Goal: Information Seeking & Learning: Learn about a topic

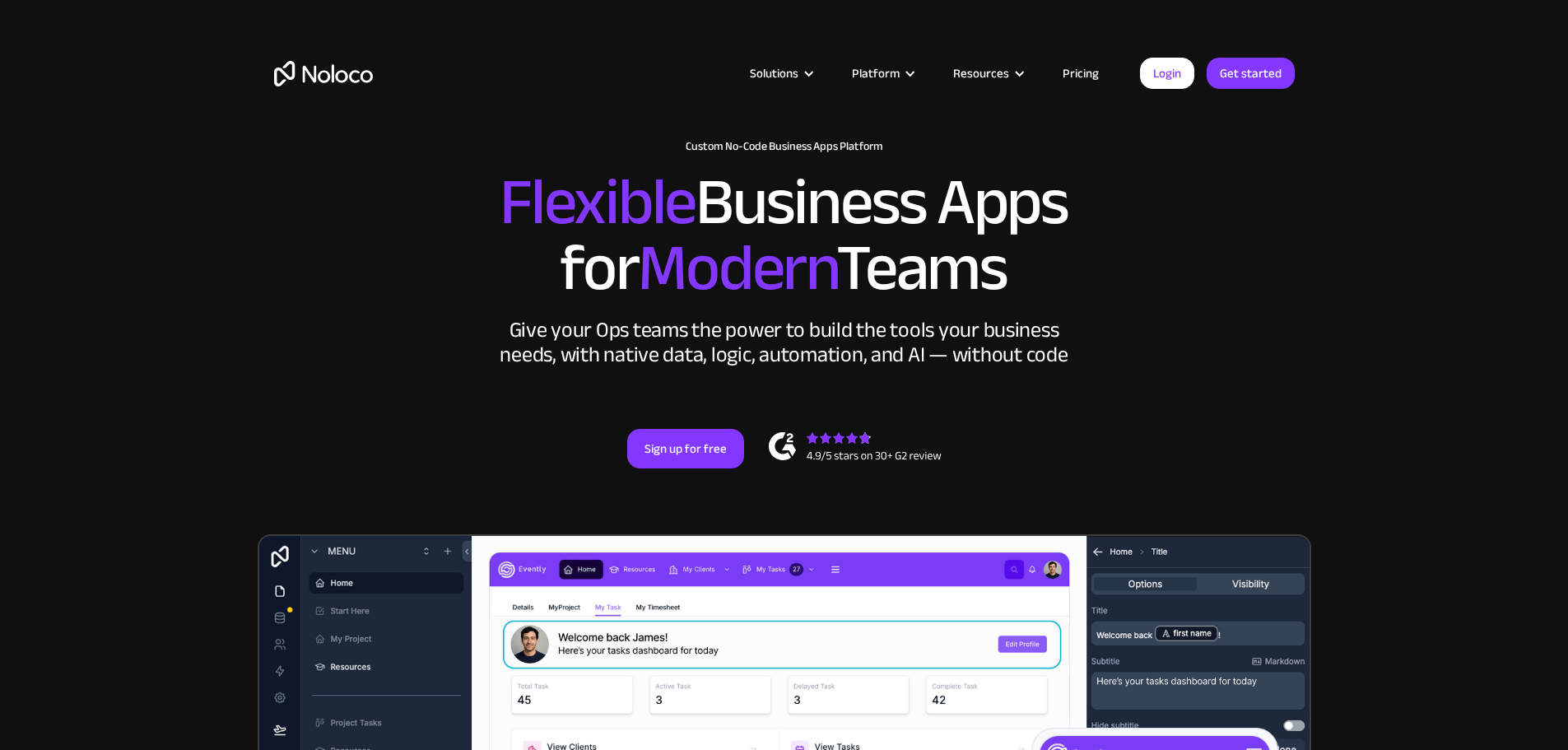
click at [1069, 71] on link "Pricing" at bounding box center [1081, 73] width 77 height 22
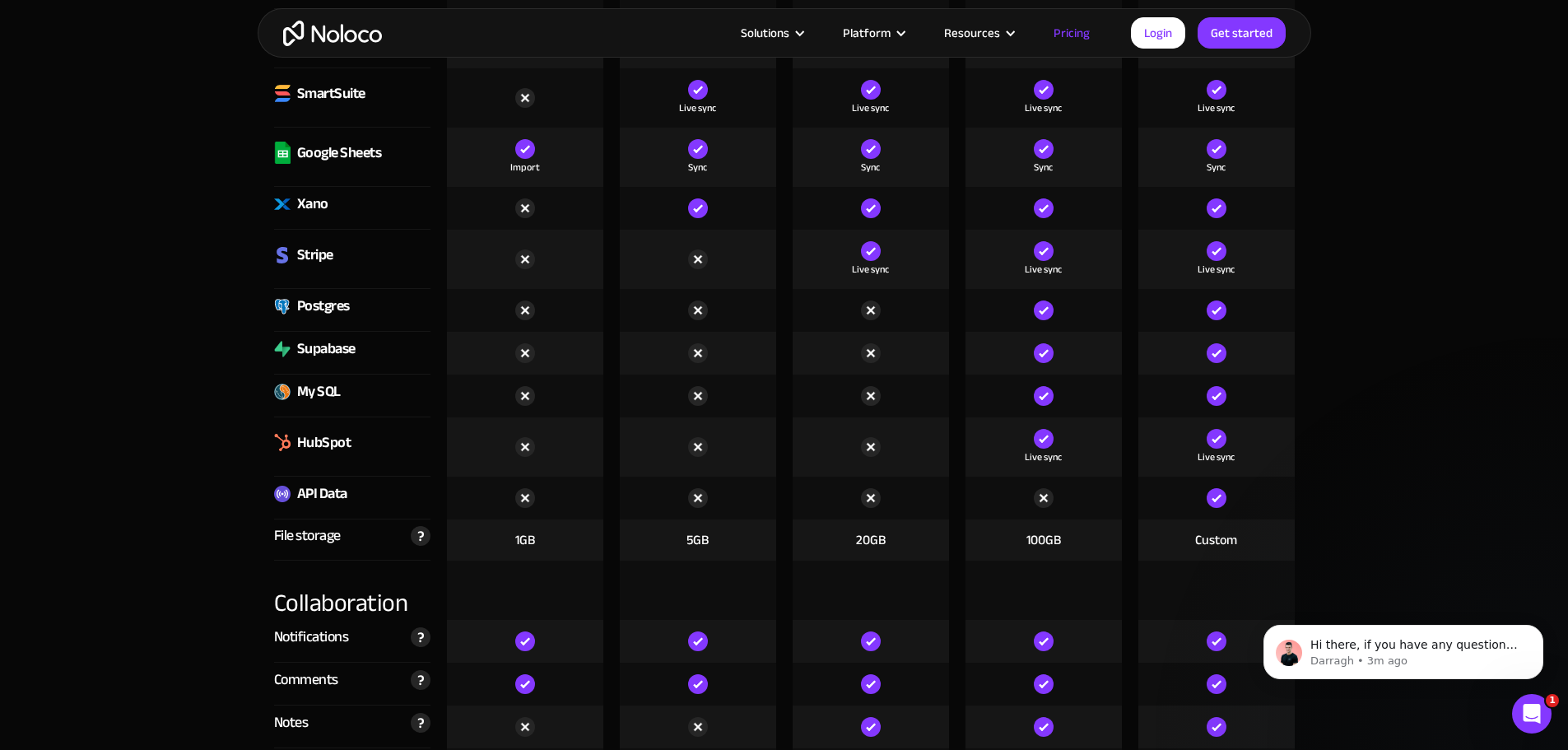
scroll to position [2470, 0]
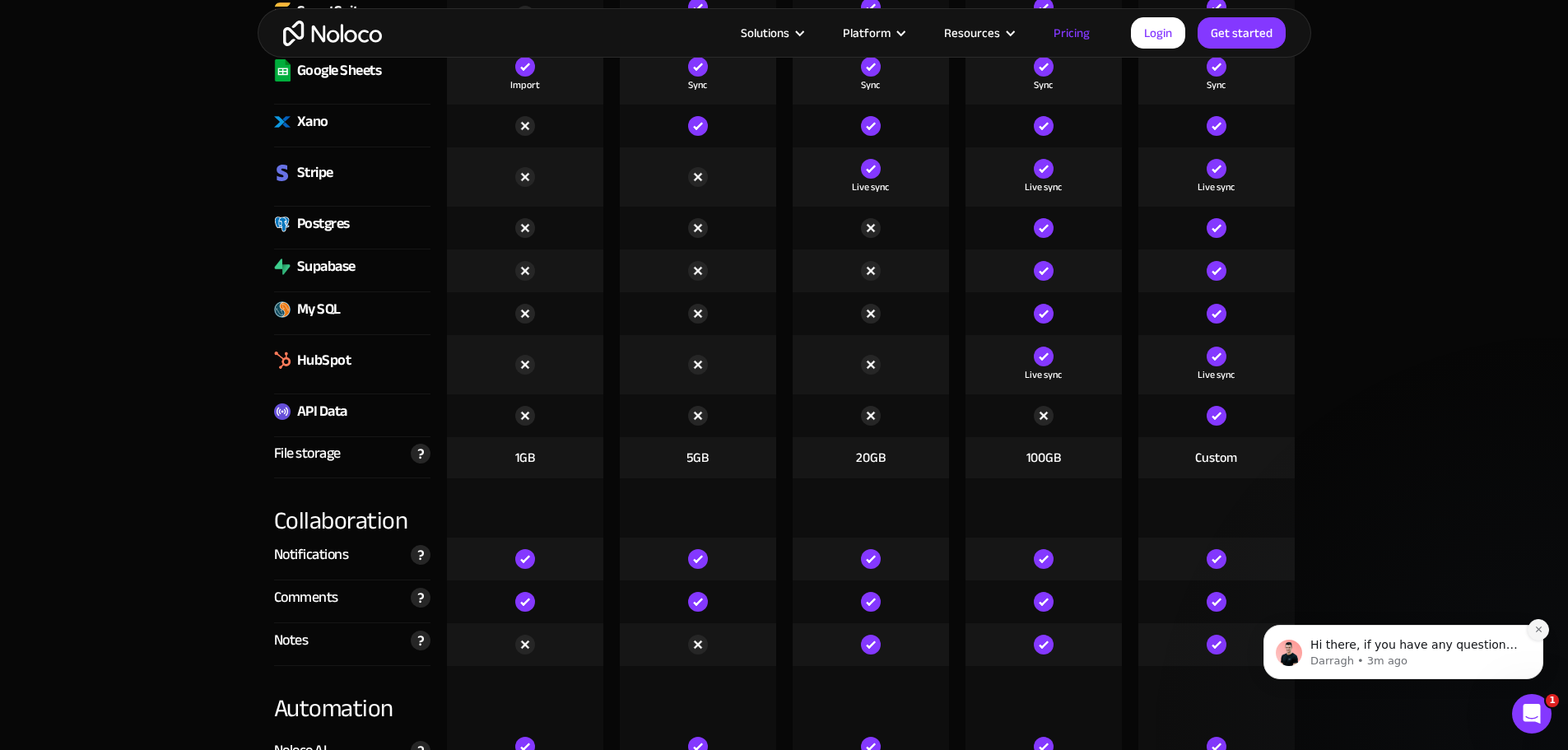
click at [1535, 625] on icon "Dismiss notification" at bounding box center [1538, 629] width 9 height 9
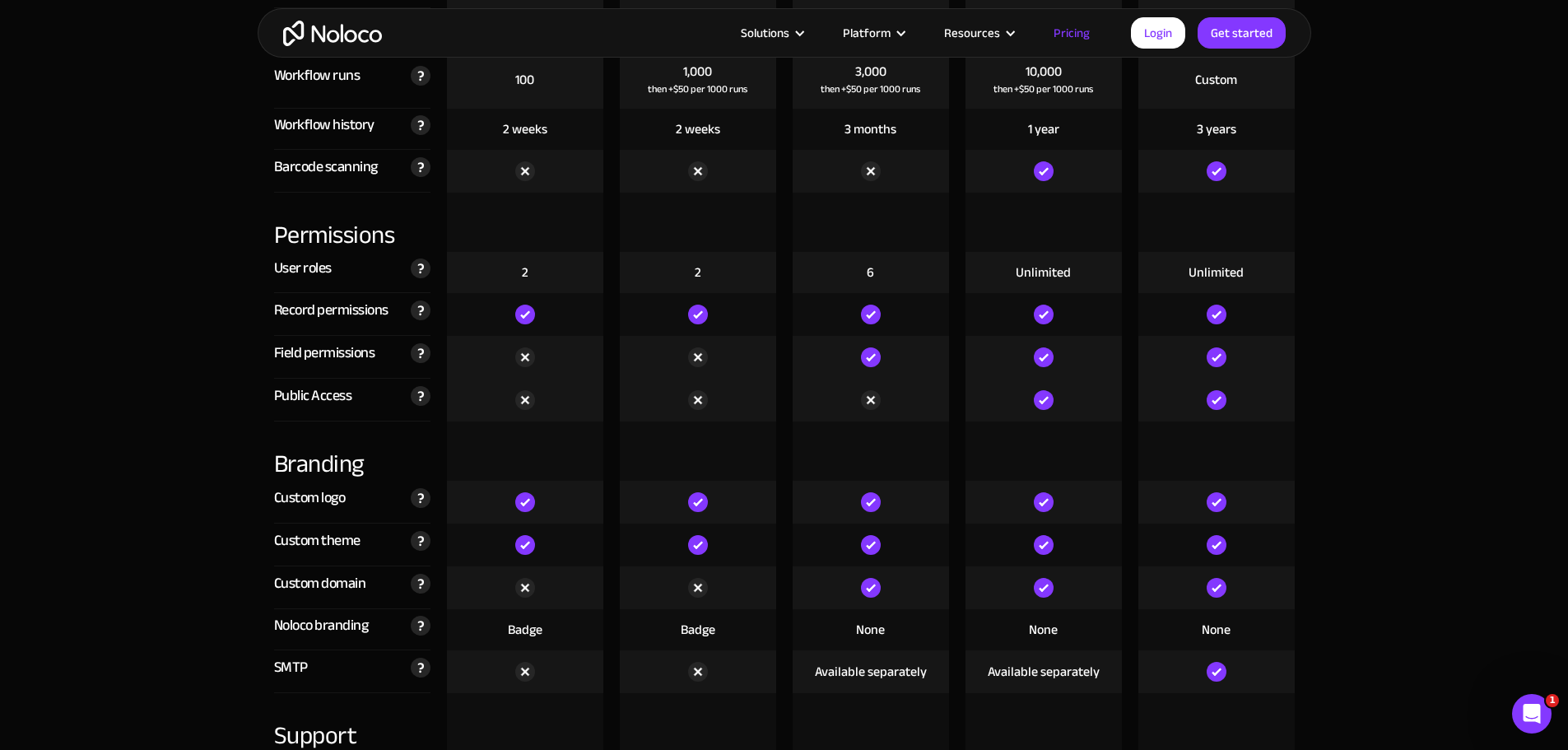
scroll to position [3376, 0]
click at [524, 628] on div "Badge" at bounding box center [525, 629] width 35 height 18
click at [524, 627] on div "Badge" at bounding box center [525, 629] width 35 height 18
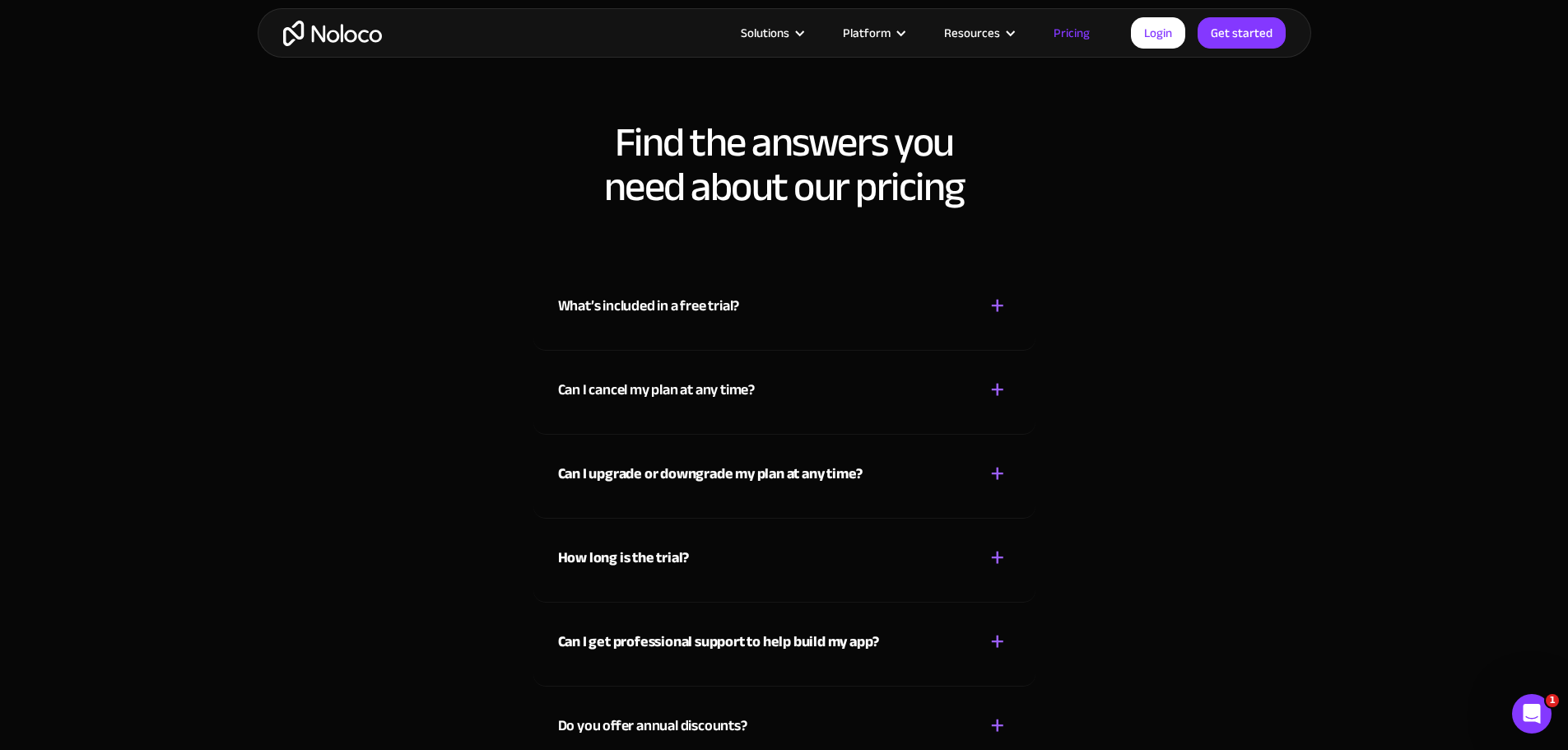
scroll to position [6999, 0]
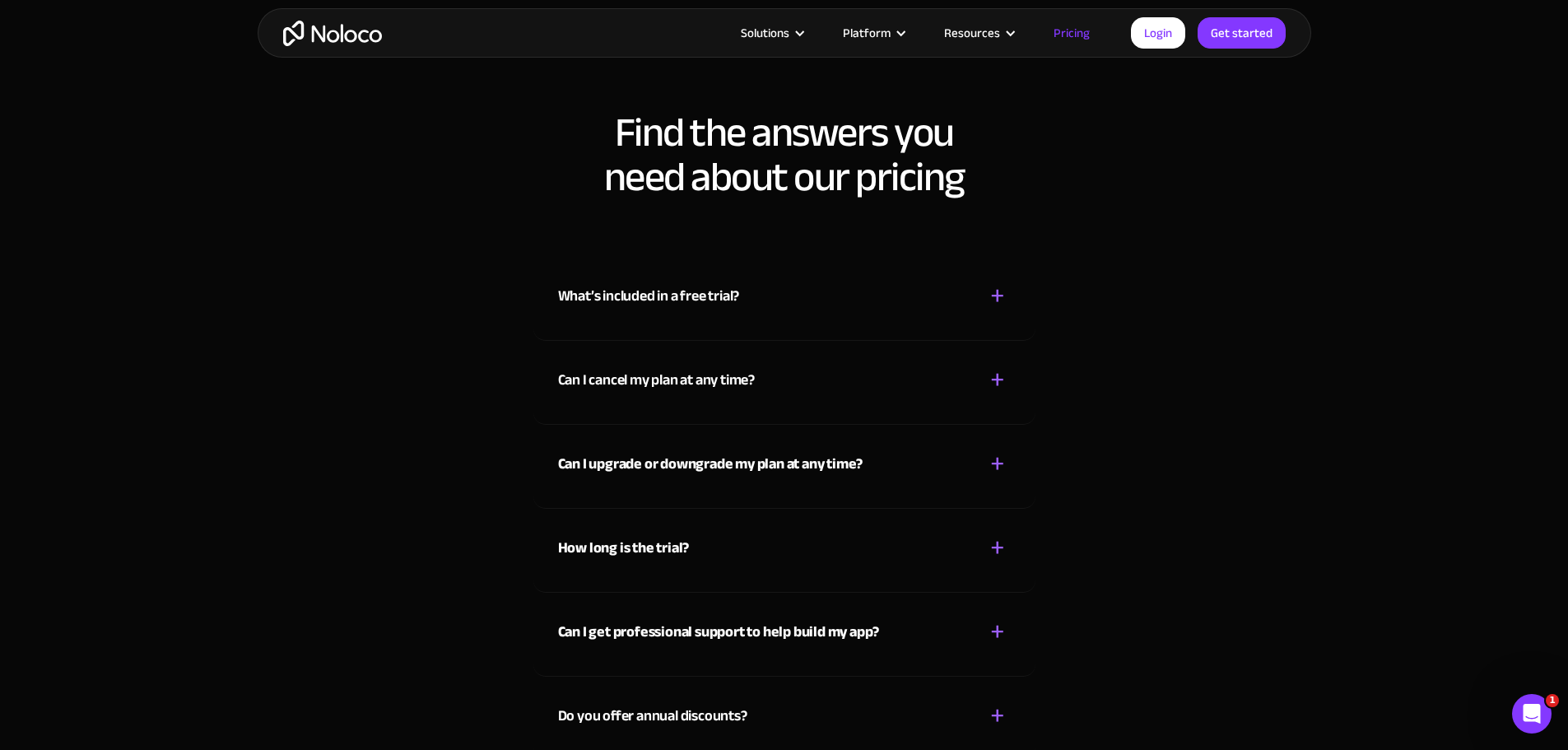
click at [1002, 296] on div "+" at bounding box center [998, 295] width 15 height 29
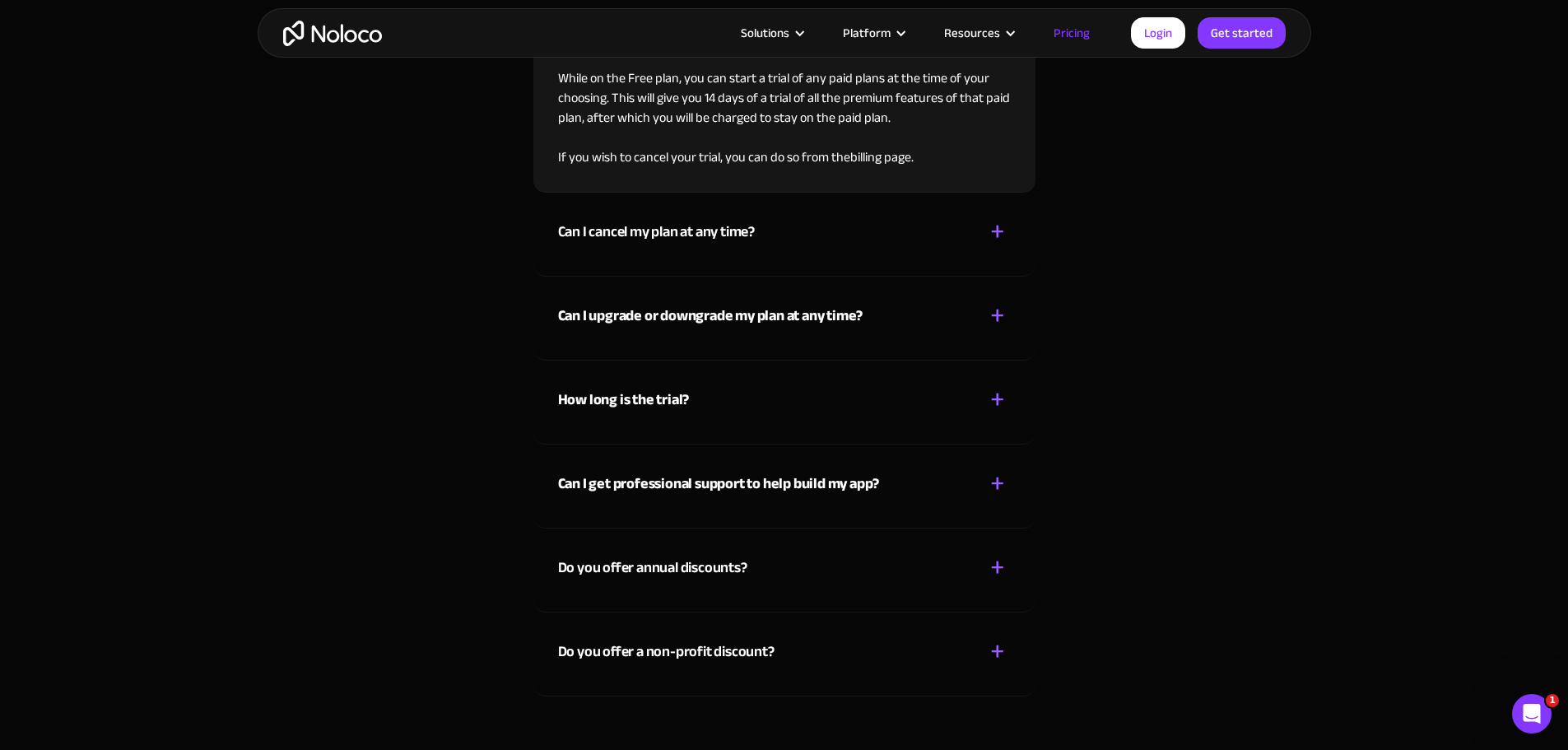
scroll to position [7327, 0]
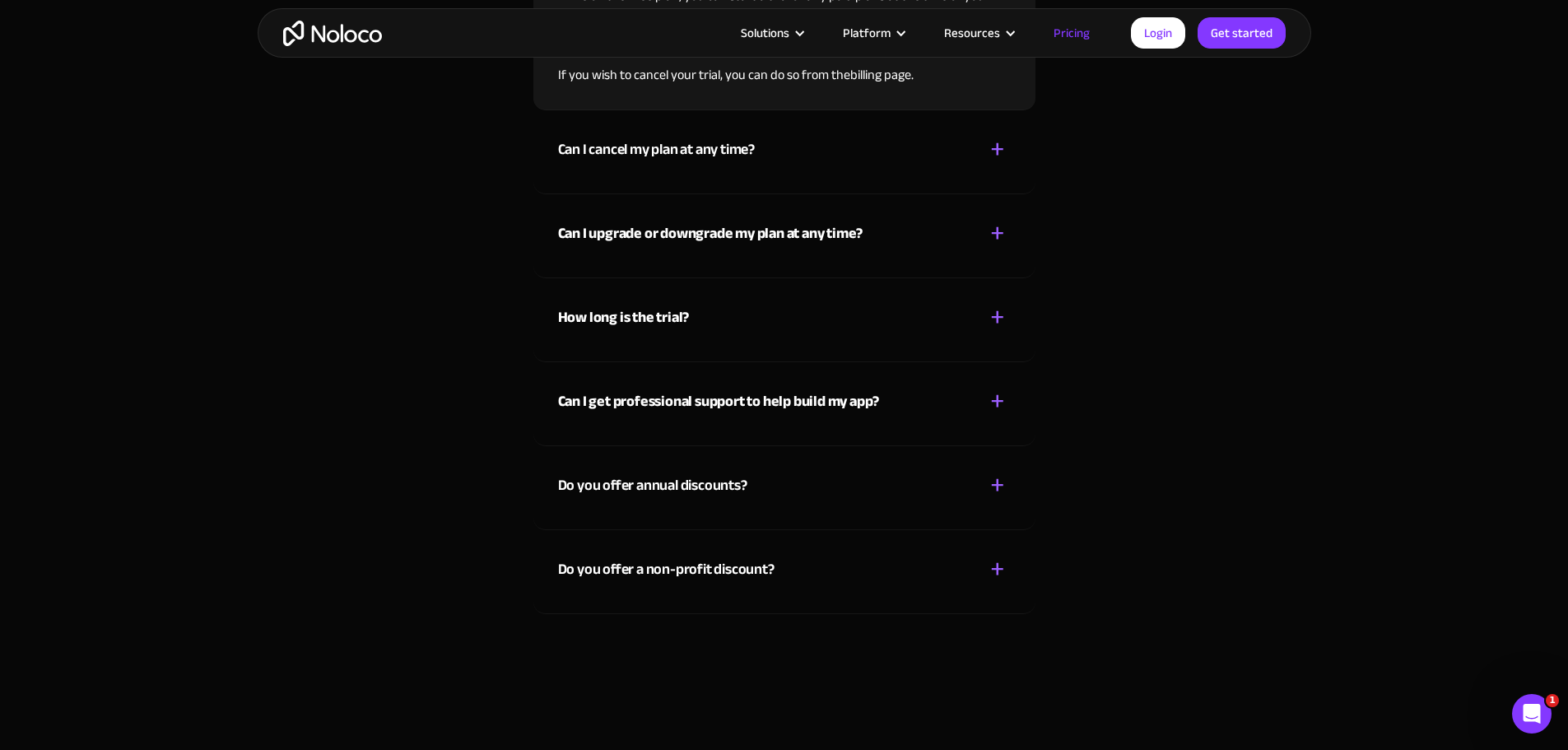
click at [996, 319] on div "+" at bounding box center [998, 317] width 15 height 29
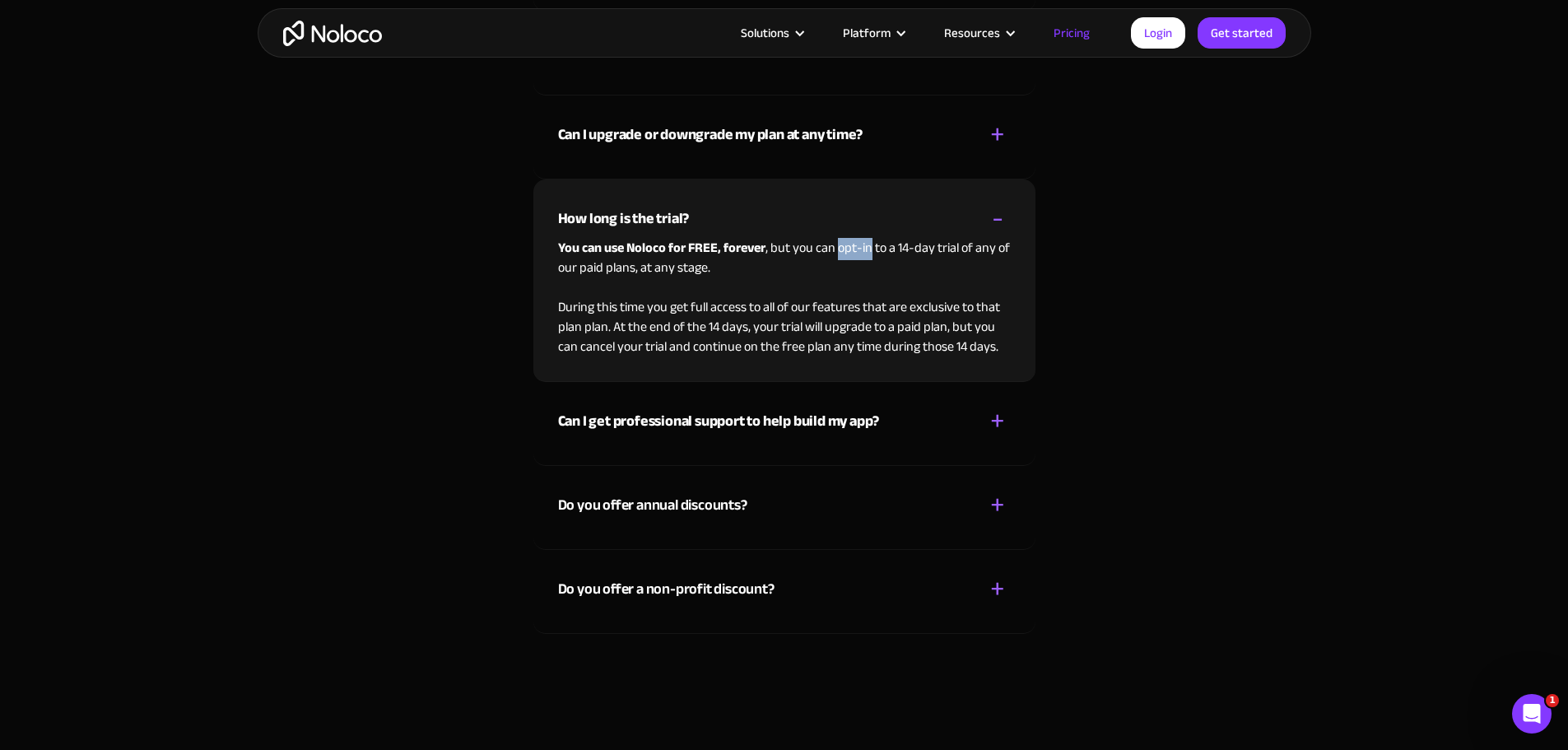
drag, startPoint x: 836, startPoint y: 248, endPoint x: 867, endPoint y: 248, distance: 31.0
click at [867, 248] on p "You can use Noloco for FREE, forever , but you can opt-in to a 14-day trial of …" at bounding box center [784, 297] width 453 height 118
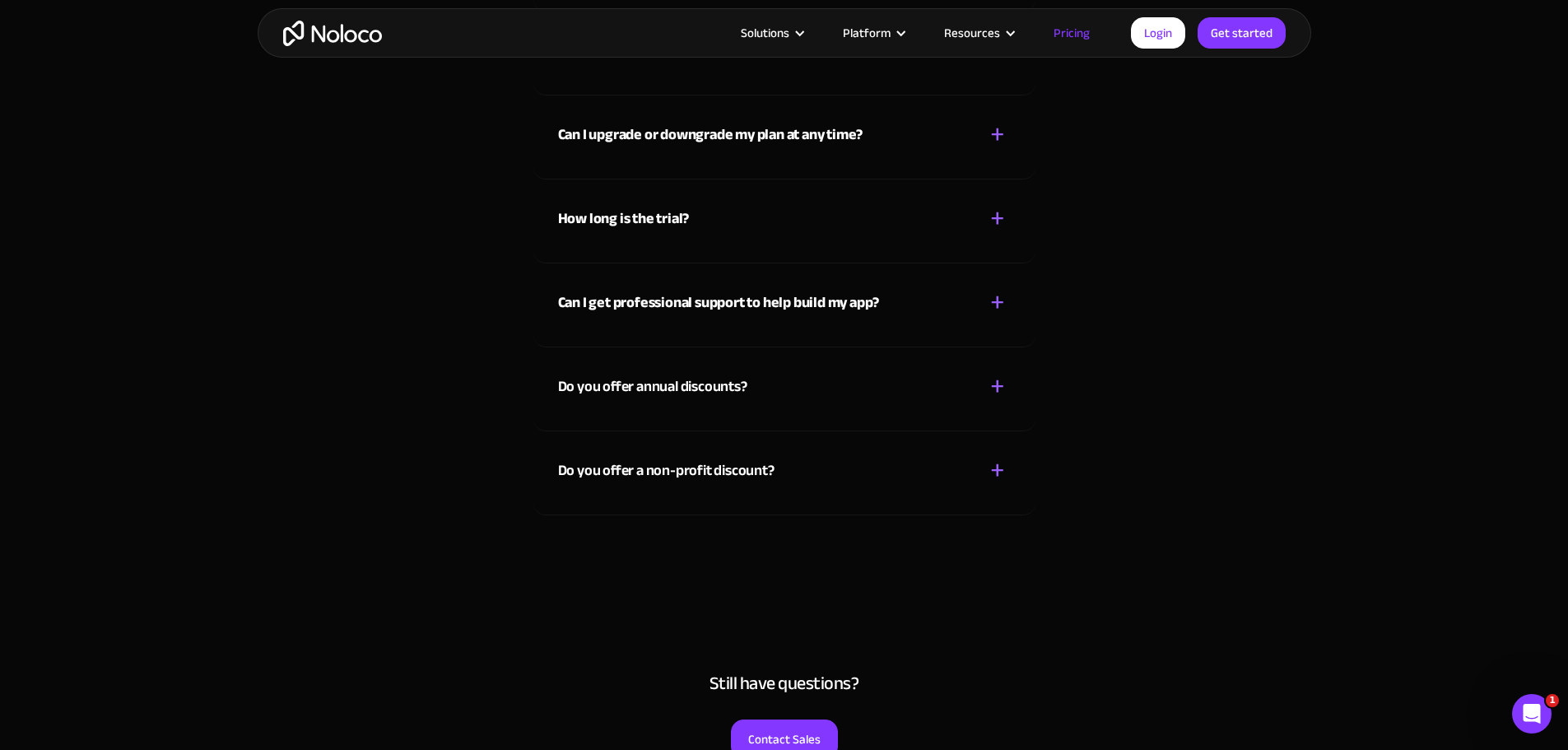
drag, startPoint x: 860, startPoint y: 248, endPoint x: 837, endPoint y: 250, distance: 23.1
click at [837, 250] on div "How long is the trial? + - You can use Noloco for FREE, forever , but you can o…" at bounding box center [784, 221] width 502 height 84
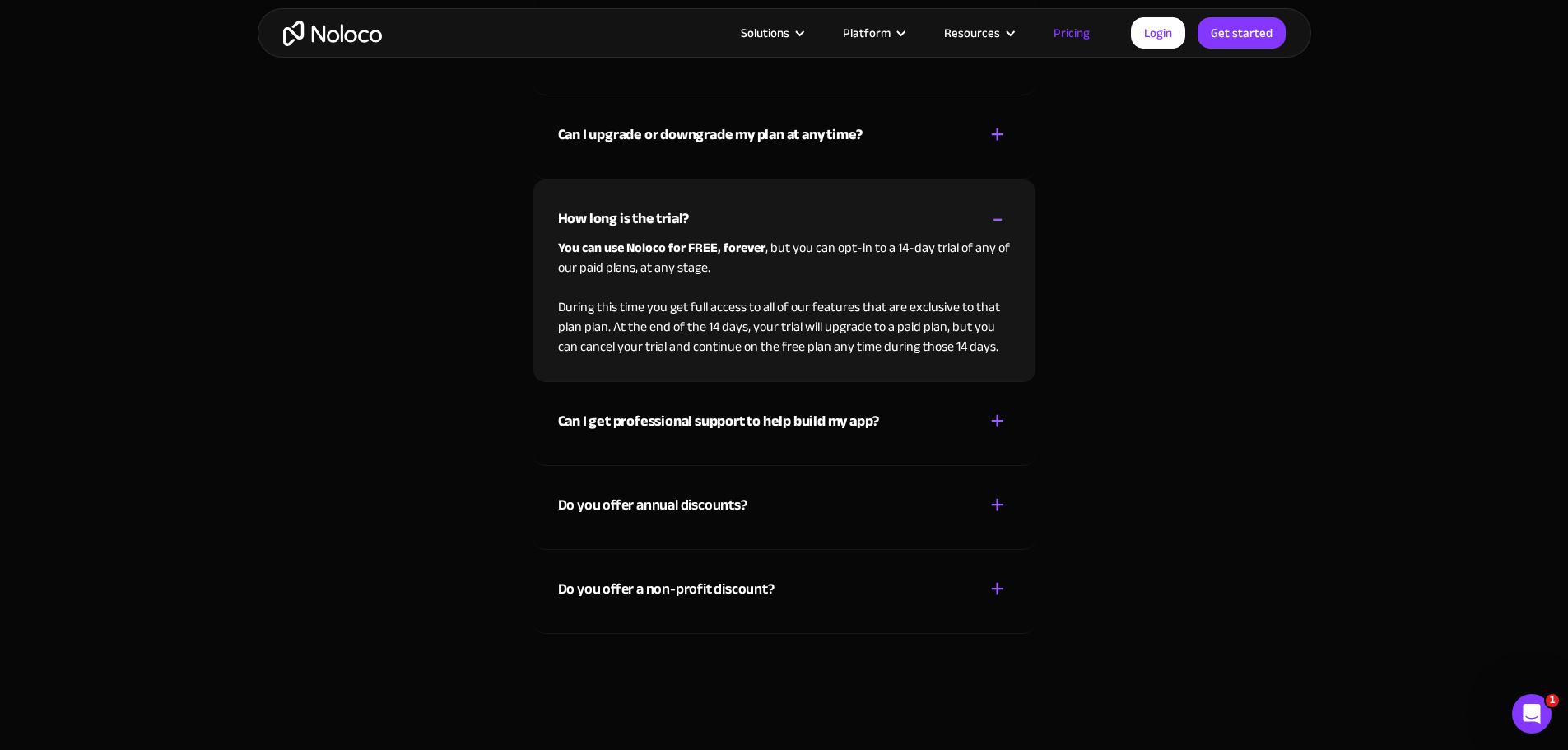
click at [842, 249] on p "You can use Noloco for FREE, forever , but you can opt-in to a 14-day trial of …" at bounding box center [784, 297] width 453 height 118
click at [867, 249] on p "You can use Noloco for FREE, forever , but you can opt-in to a 14-day trial of …" at bounding box center [784, 297] width 453 height 118
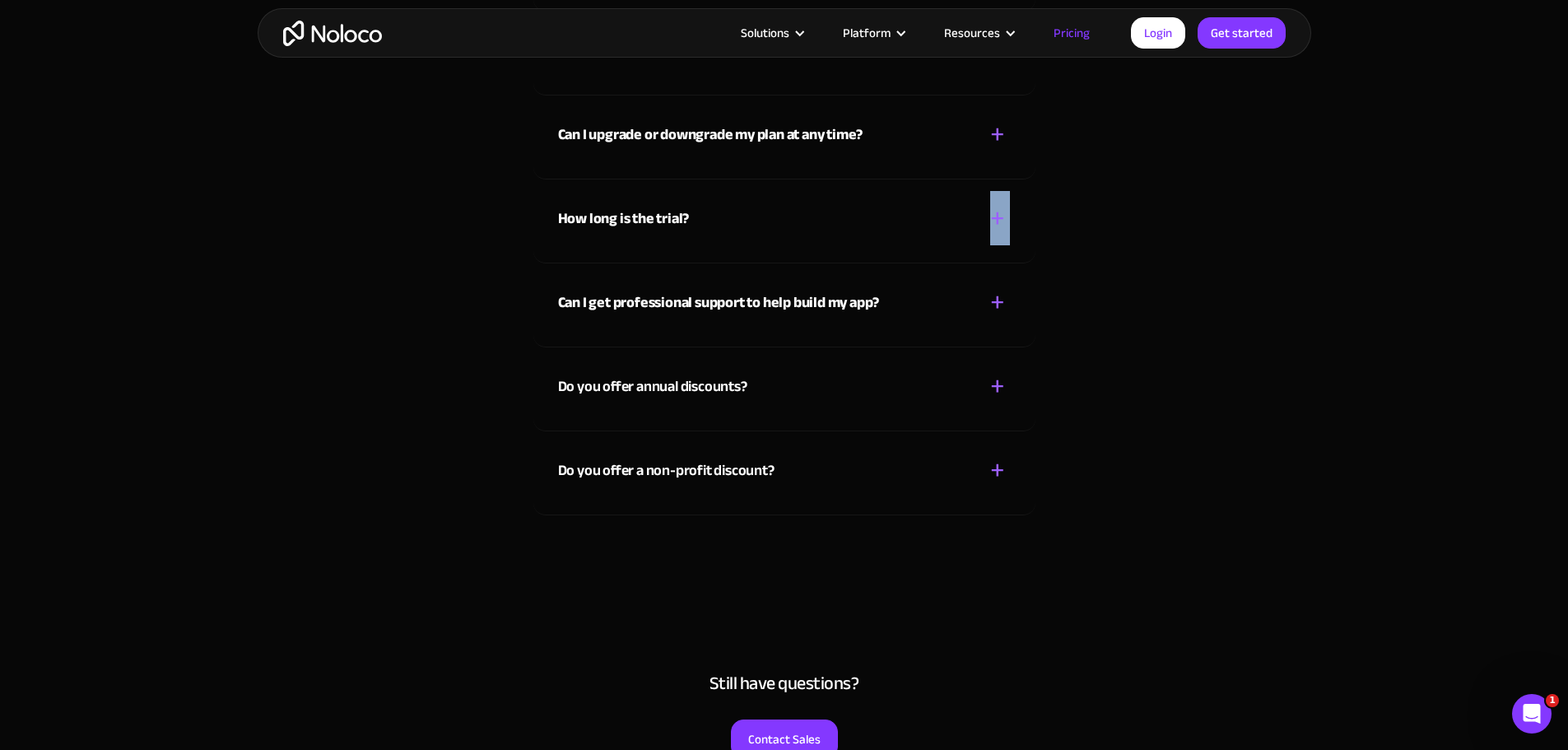
drag, startPoint x: 867, startPoint y: 249, endPoint x: 845, endPoint y: 249, distance: 22.0
click at [845, 249] on div "How long is the trial? + - You can use Noloco for FREE, forever , but you can o…" at bounding box center [784, 221] width 502 height 84
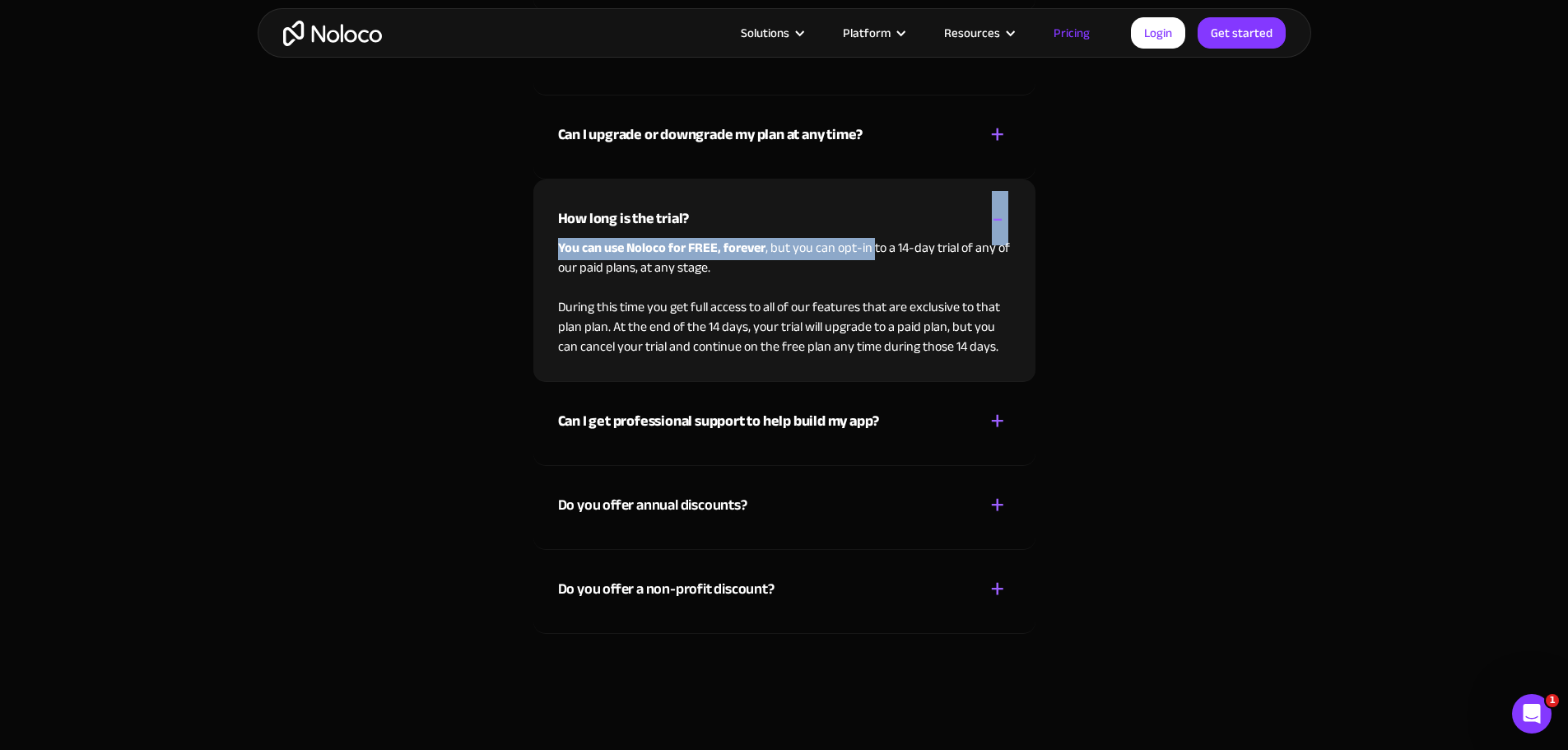
click at [840, 238] on p "You can use Noloco for FREE, forever , but you can opt-in to a 14-day trial of …" at bounding box center [784, 297] width 453 height 118
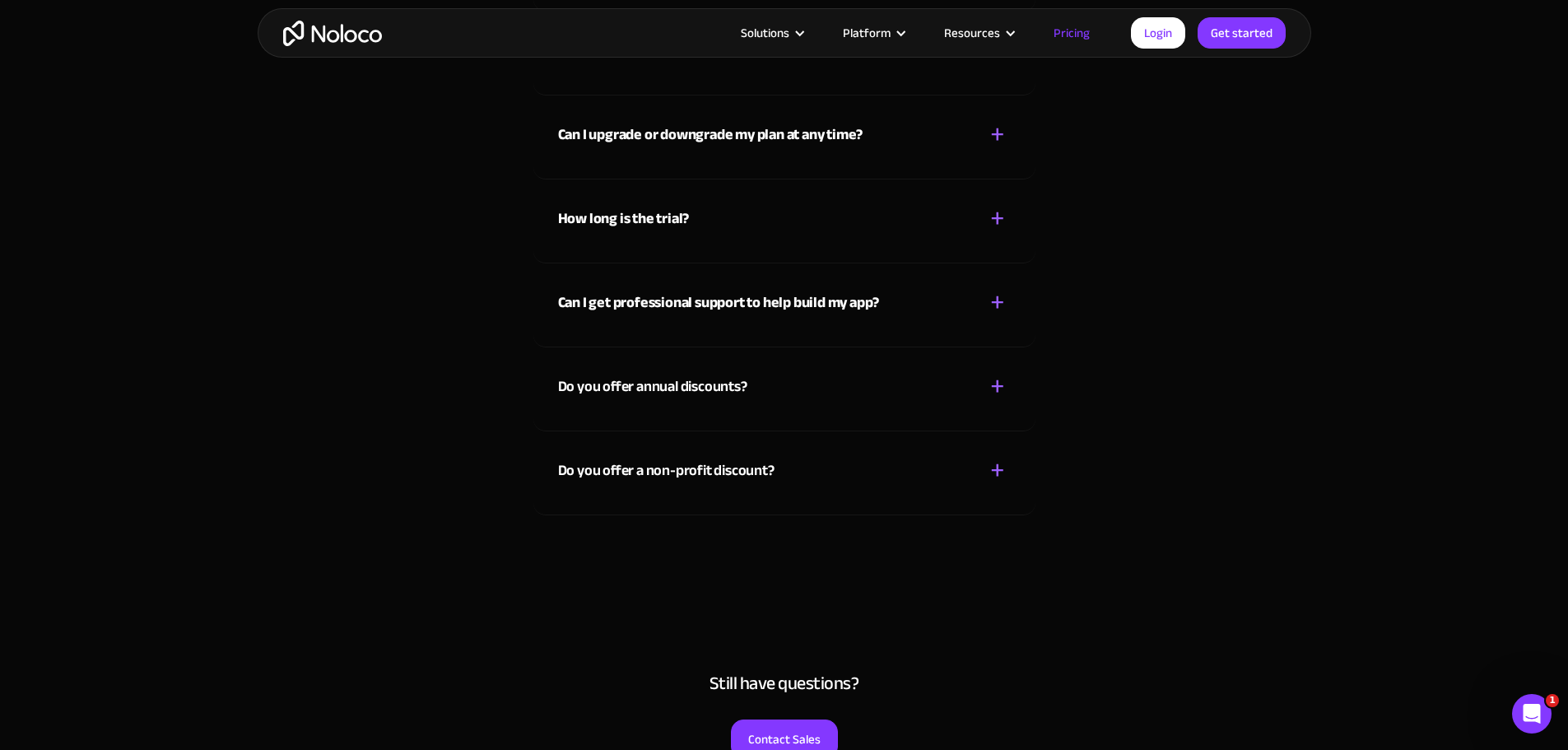
click at [851, 235] on div "How long is the trial? + -" at bounding box center [784, 208] width 453 height 58
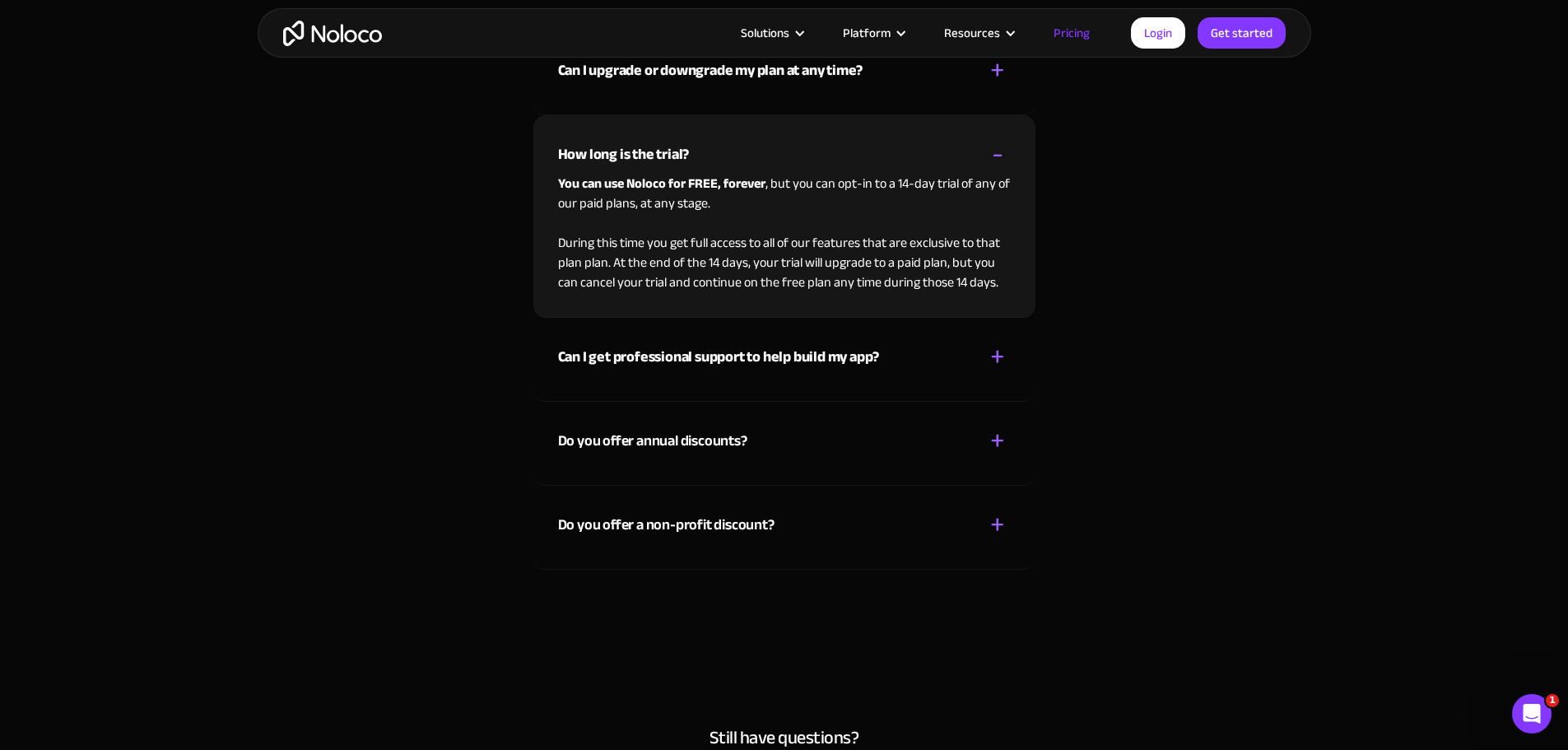
scroll to position [7410, 0]
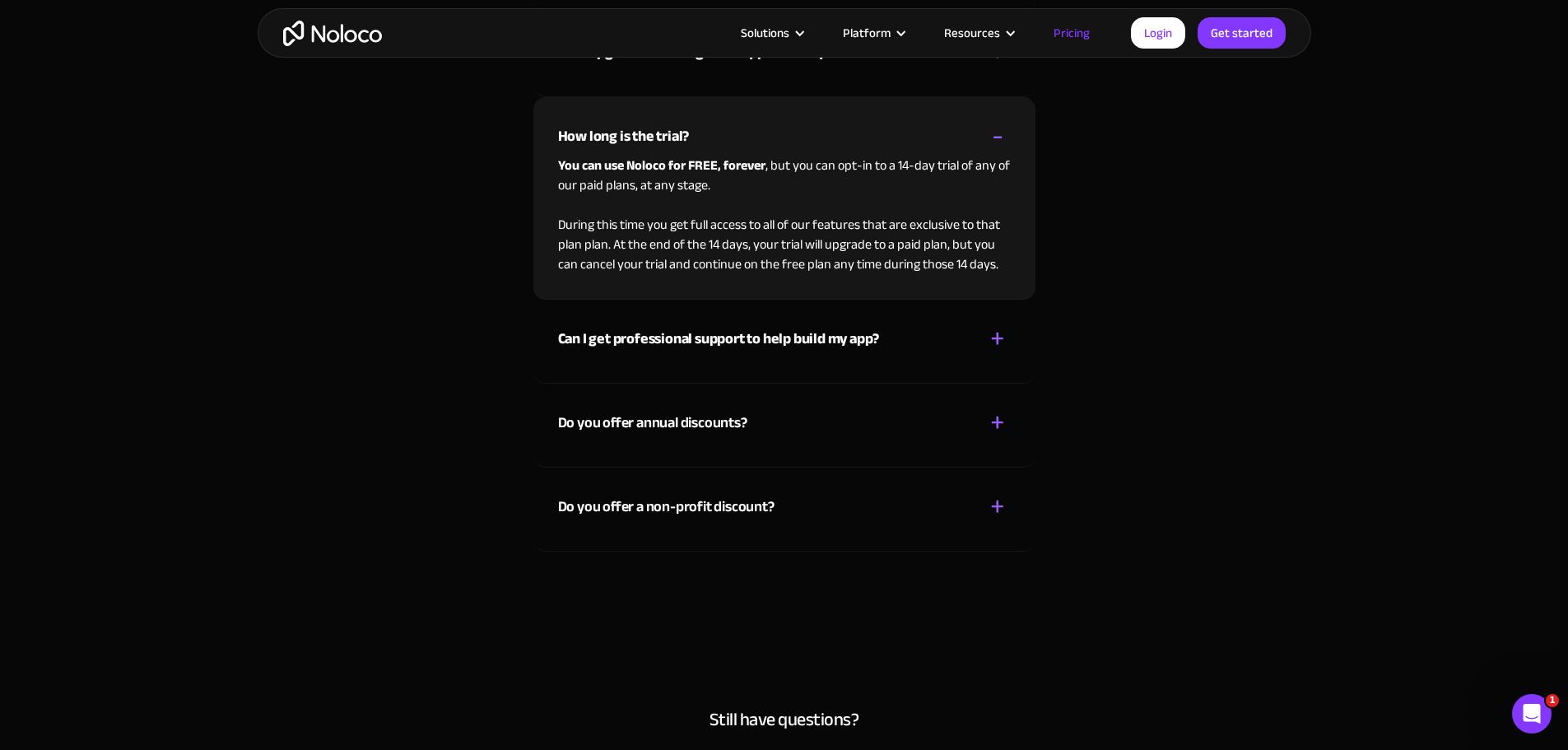
click at [758, 491] on div "Do you offer a non-profit discount? + -" at bounding box center [784, 496] width 453 height 58
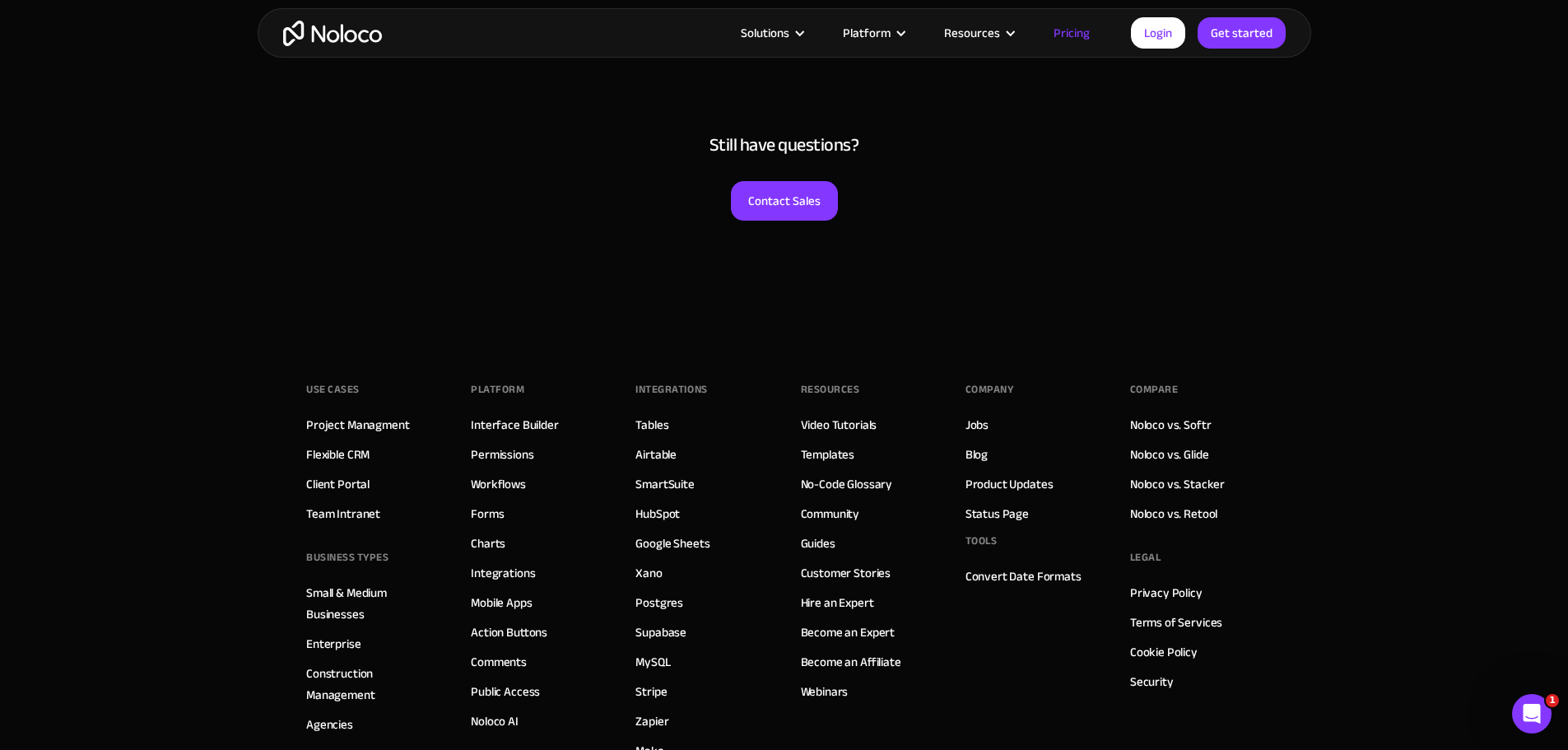
scroll to position [7987, 0]
click at [1190, 426] on link "Noloco vs. Softr" at bounding box center [1170, 423] width 82 height 22
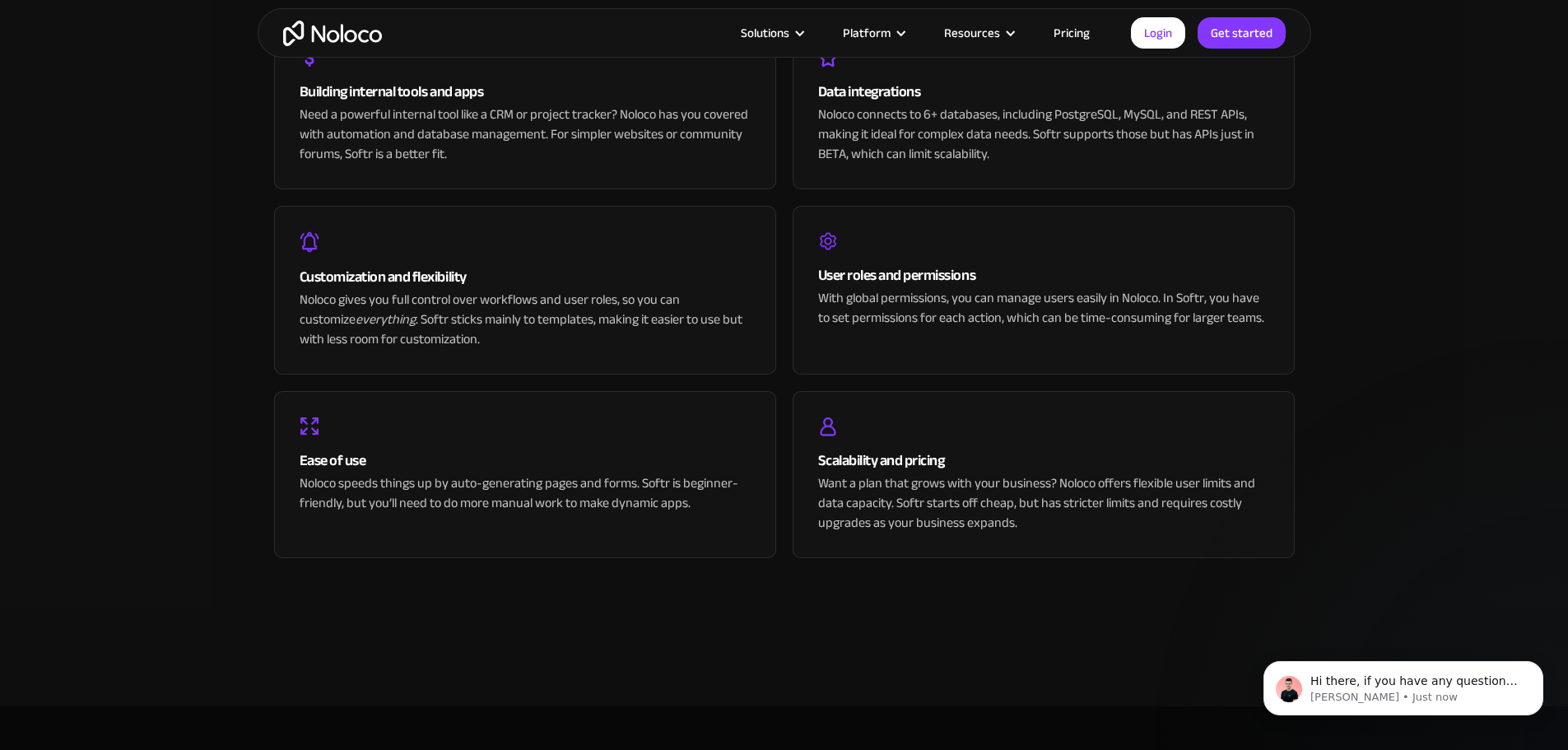
scroll to position [3376, 0]
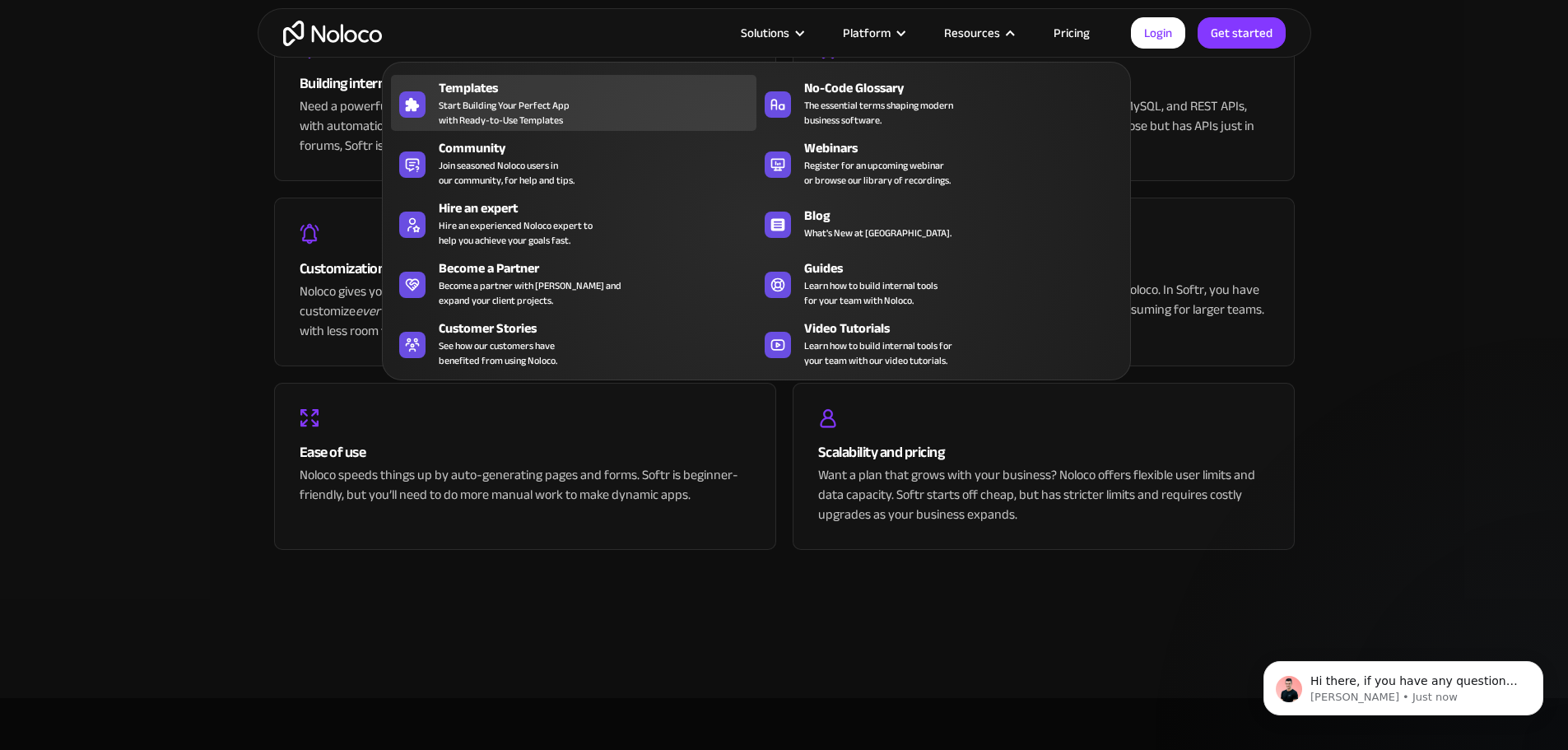
click at [530, 118] on span "Start Building Your Perfect App with Ready-to-Use Templates" at bounding box center [504, 112] width 131 height 30
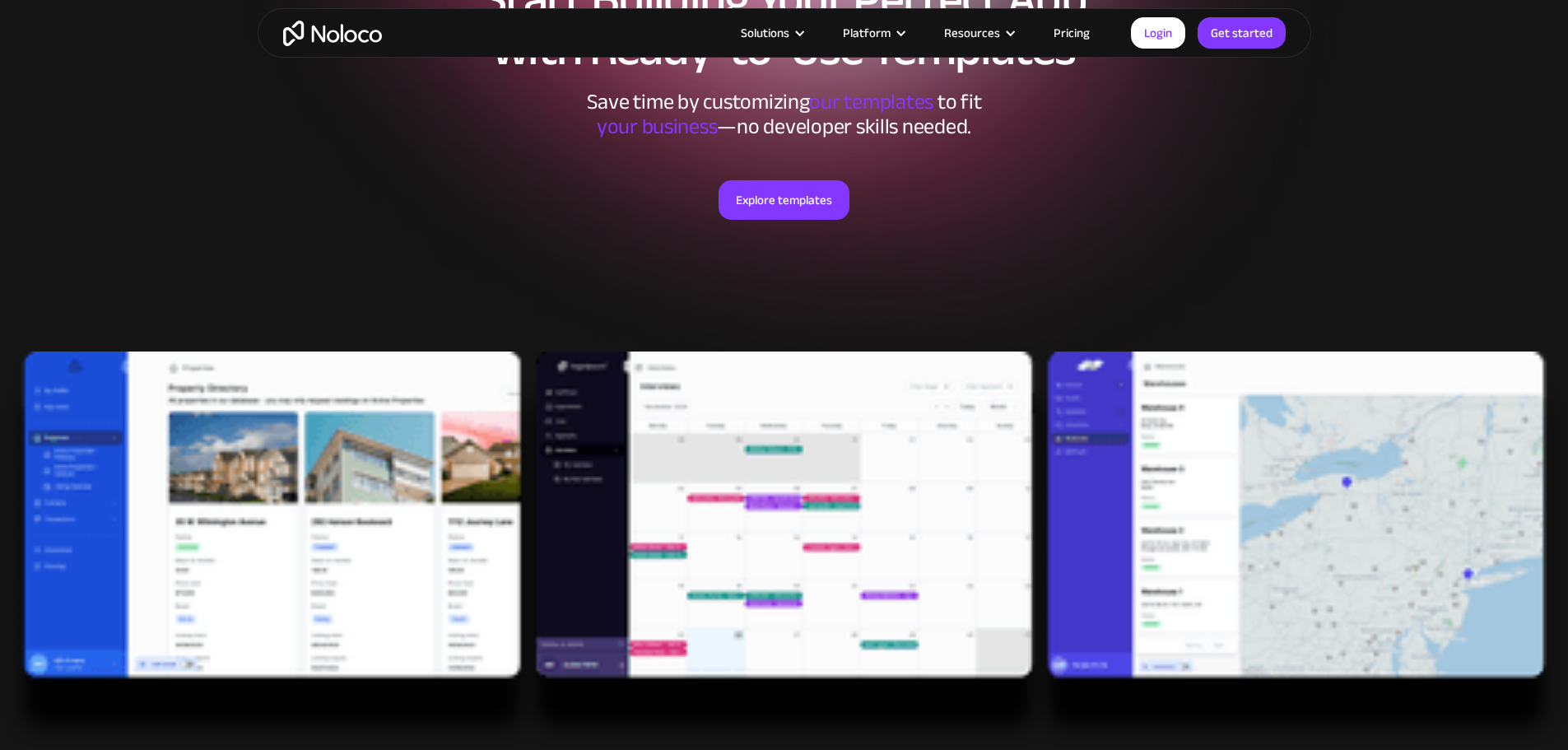
scroll to position [82, 0]
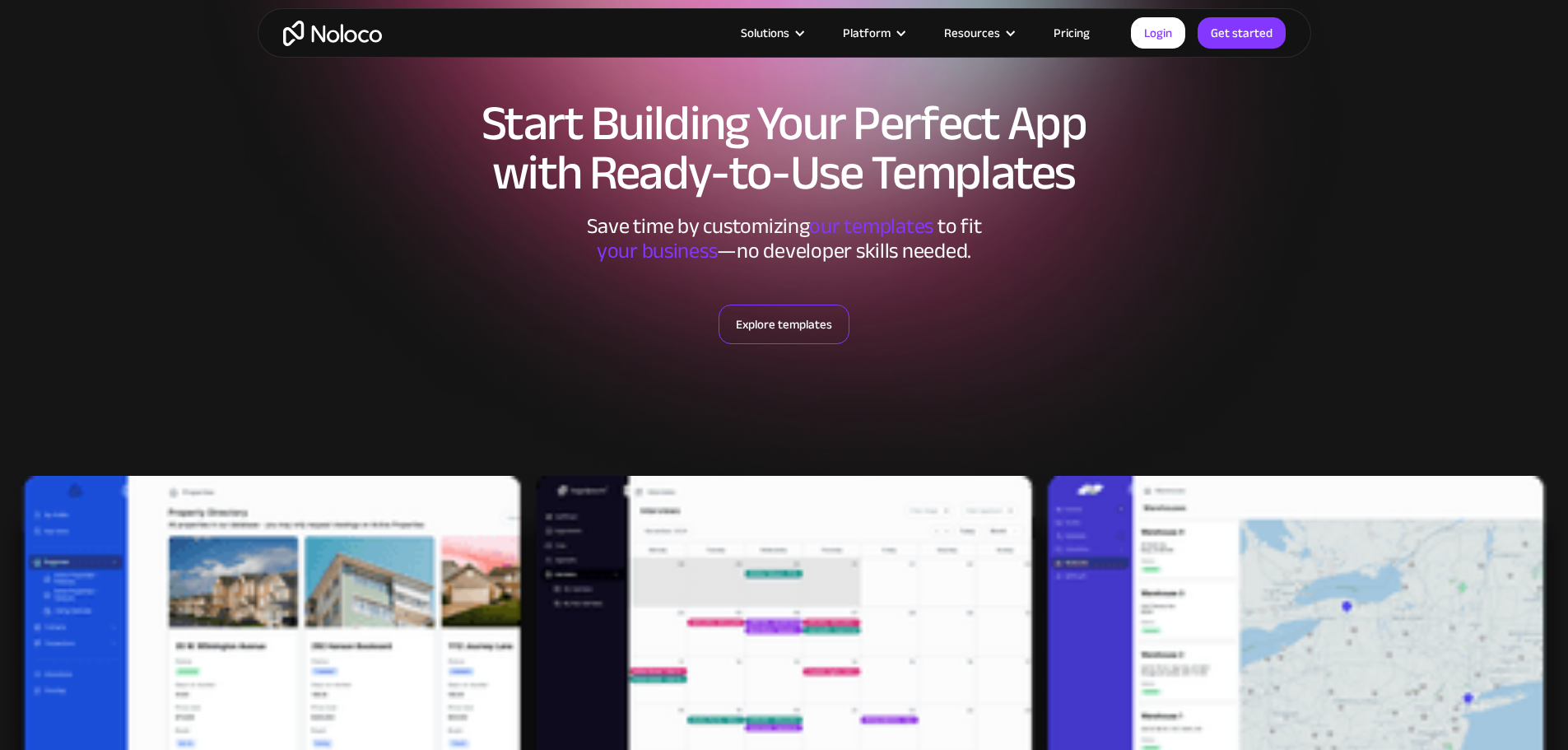
click at [778, 314] on link "Explore templates" at bounding box center [784, 325] width 131 height 39
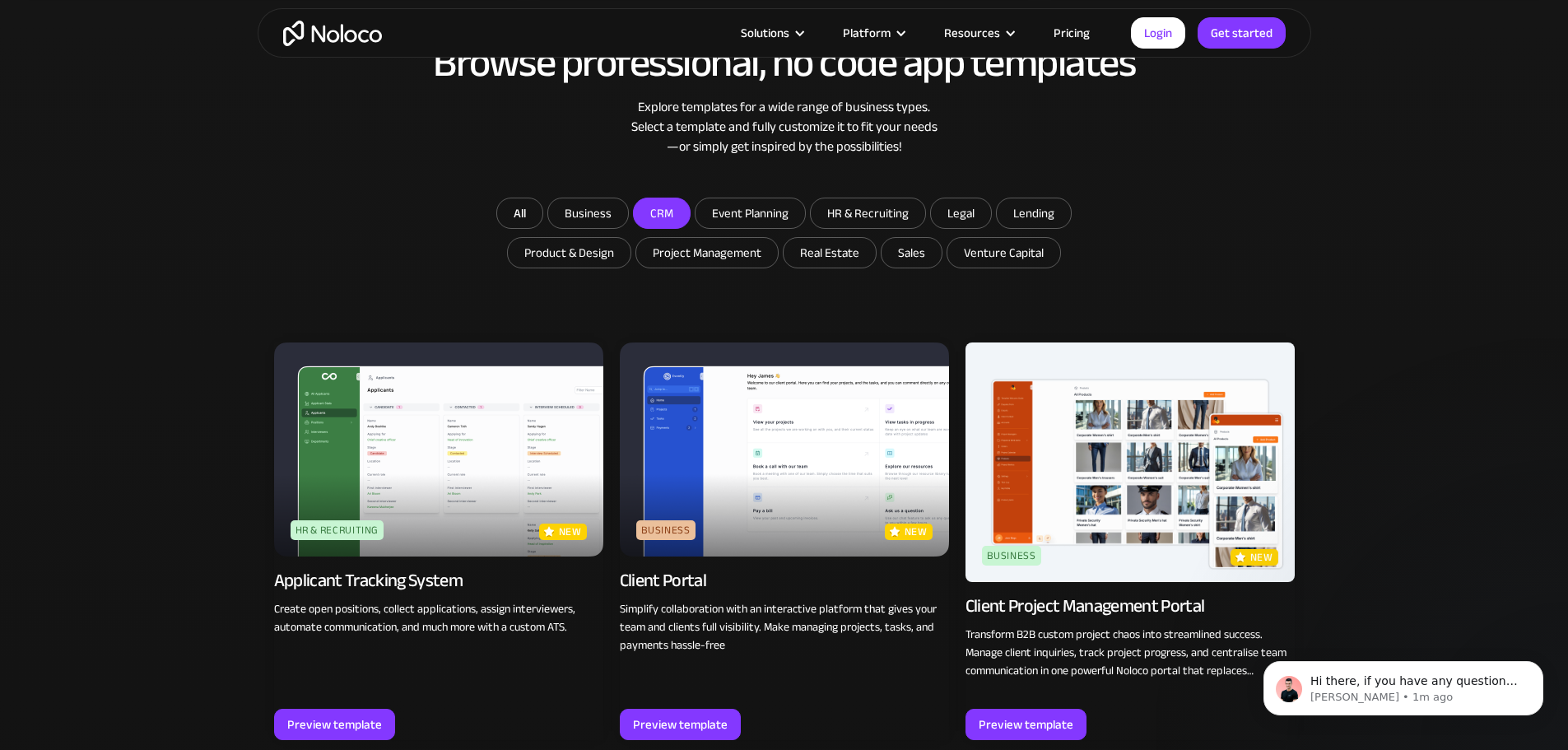
scroll to position [977, 0]
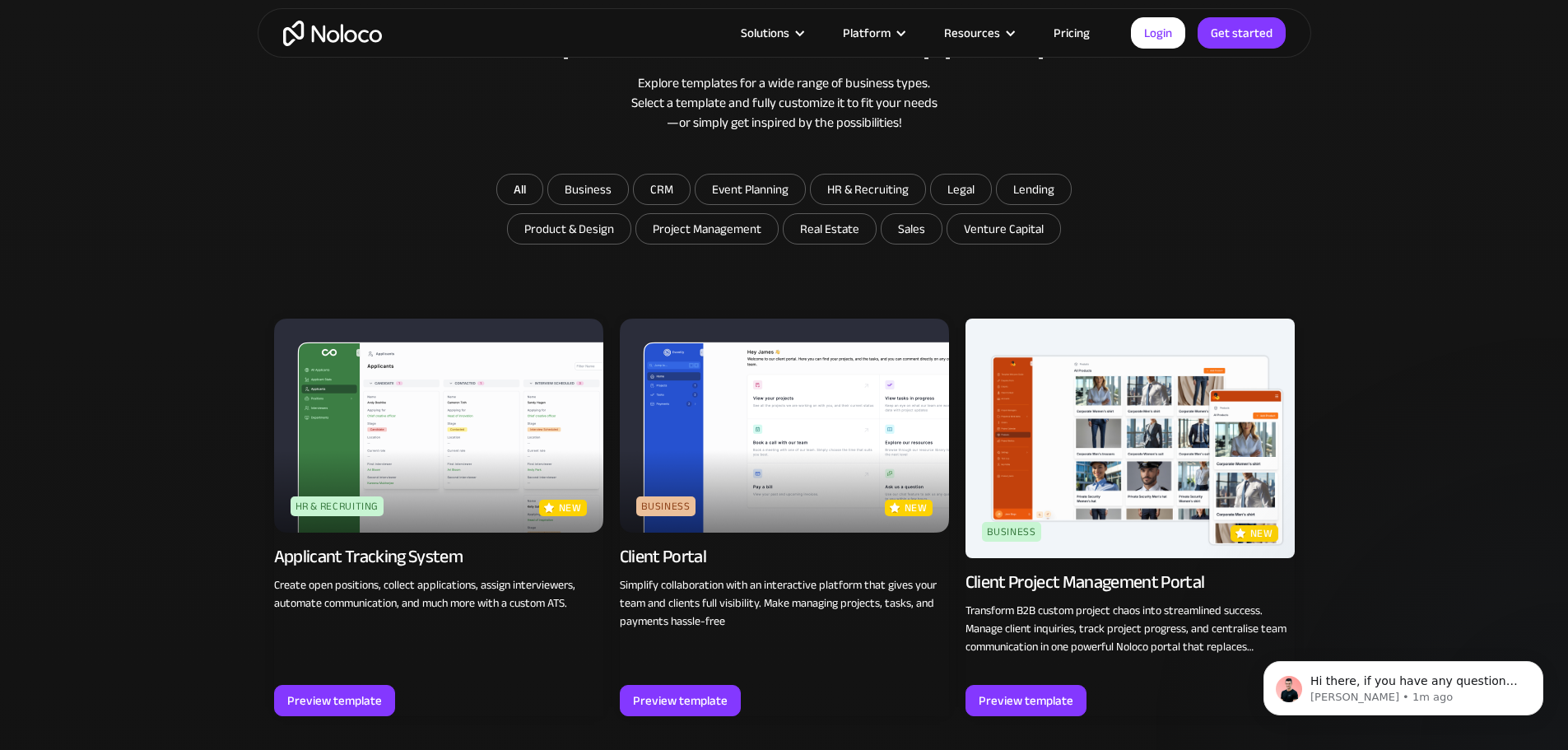
click at [465, 372] on img at bounding box center [439, 425] width 330 height 214
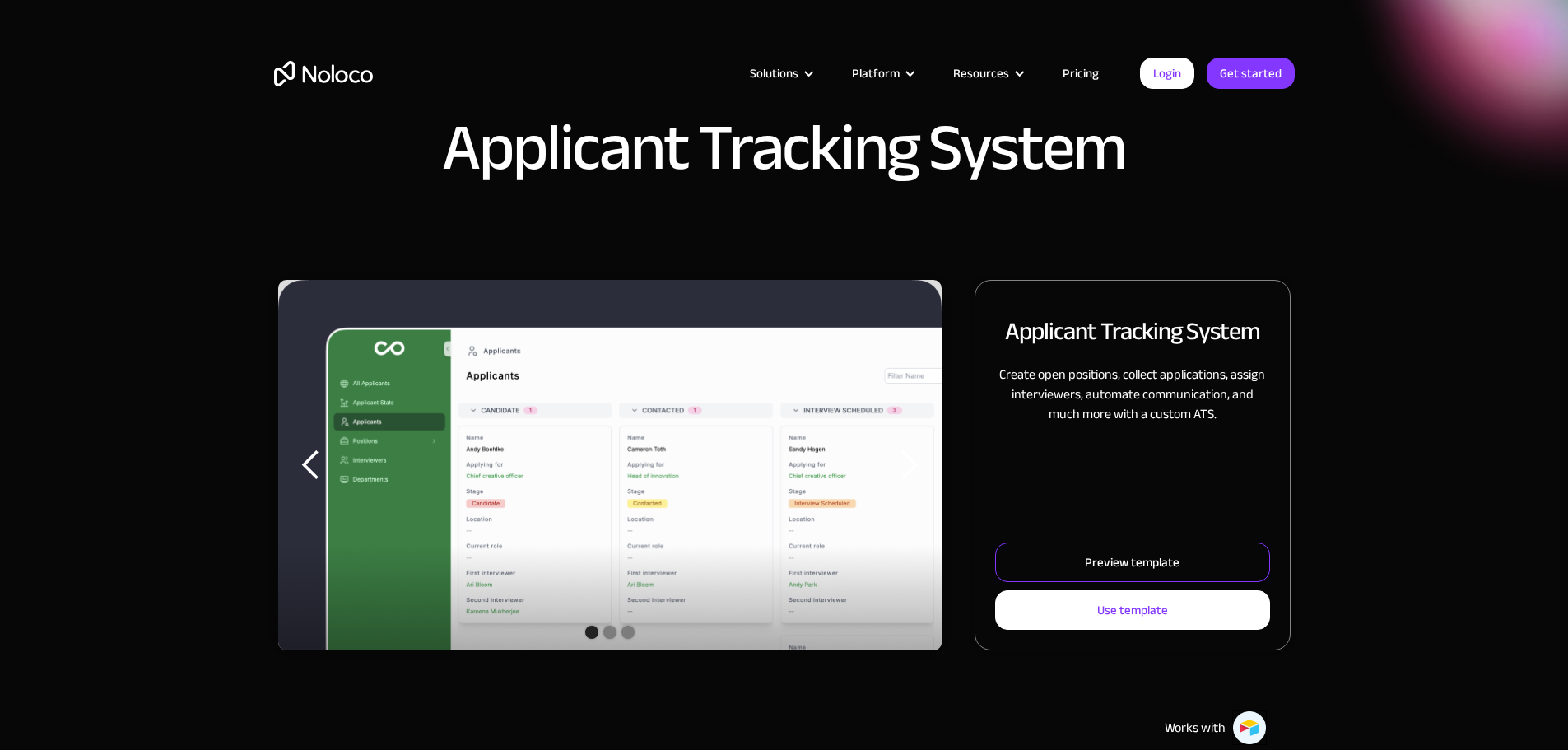
click at [1090, 573] on div "Preview template" at bounding box center [1133, 562] width 95 height 22
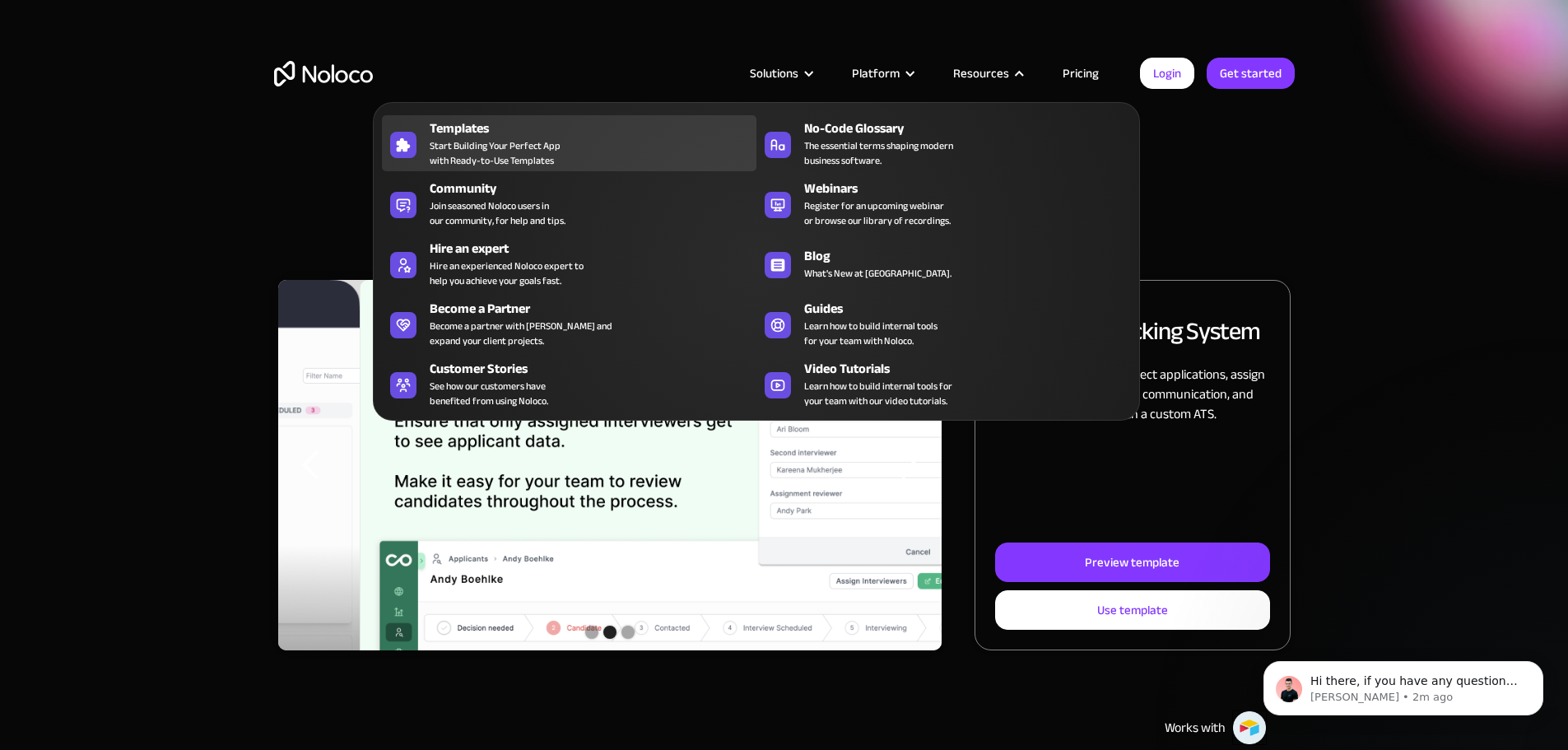
click at [526, 160] on span "Start Building Your Perfect App with Ready-to-Use Templates" at bounding box center [495, 153] width 131 height 30
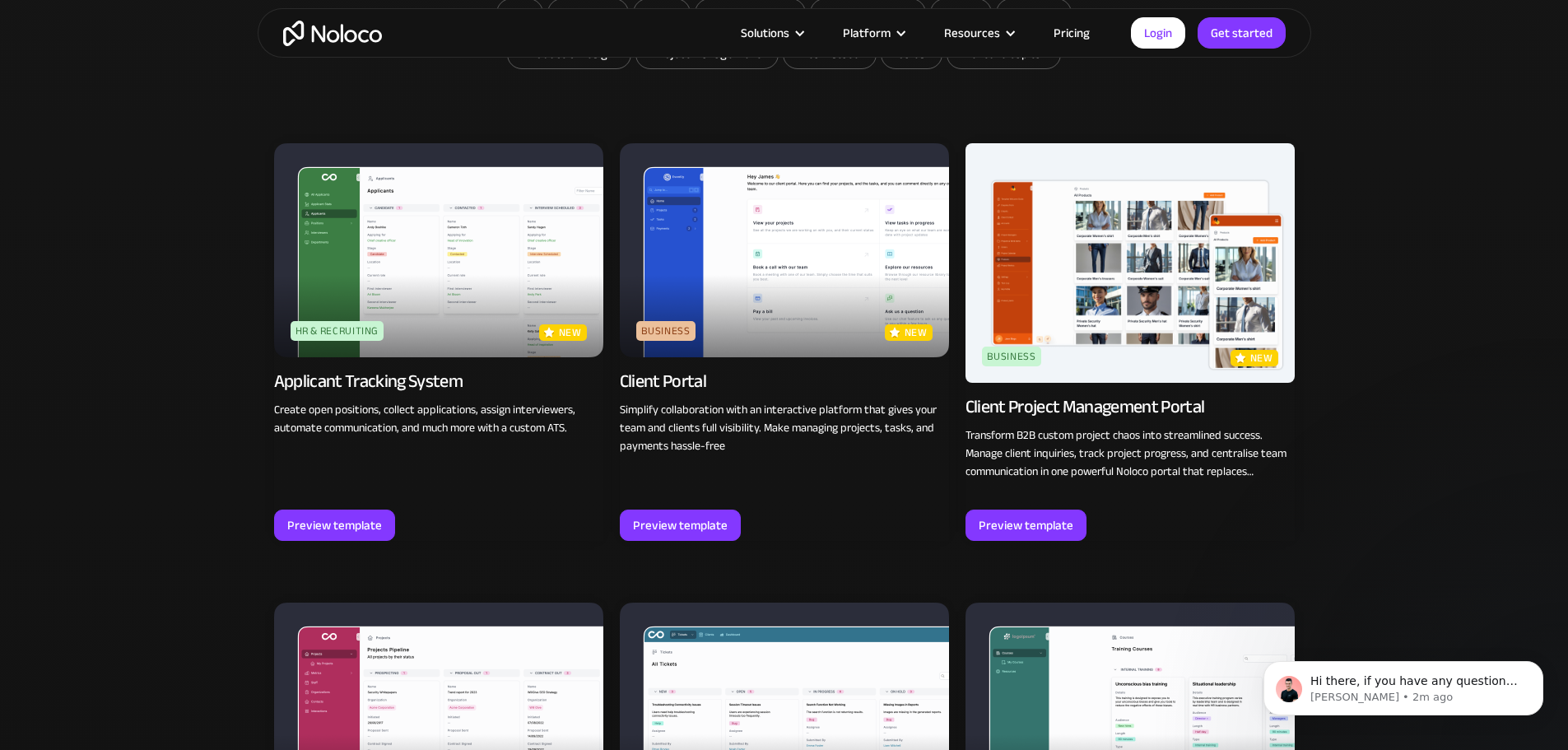
click at [769, 295] on img at bounding box center [784, 250] width 330 height 214
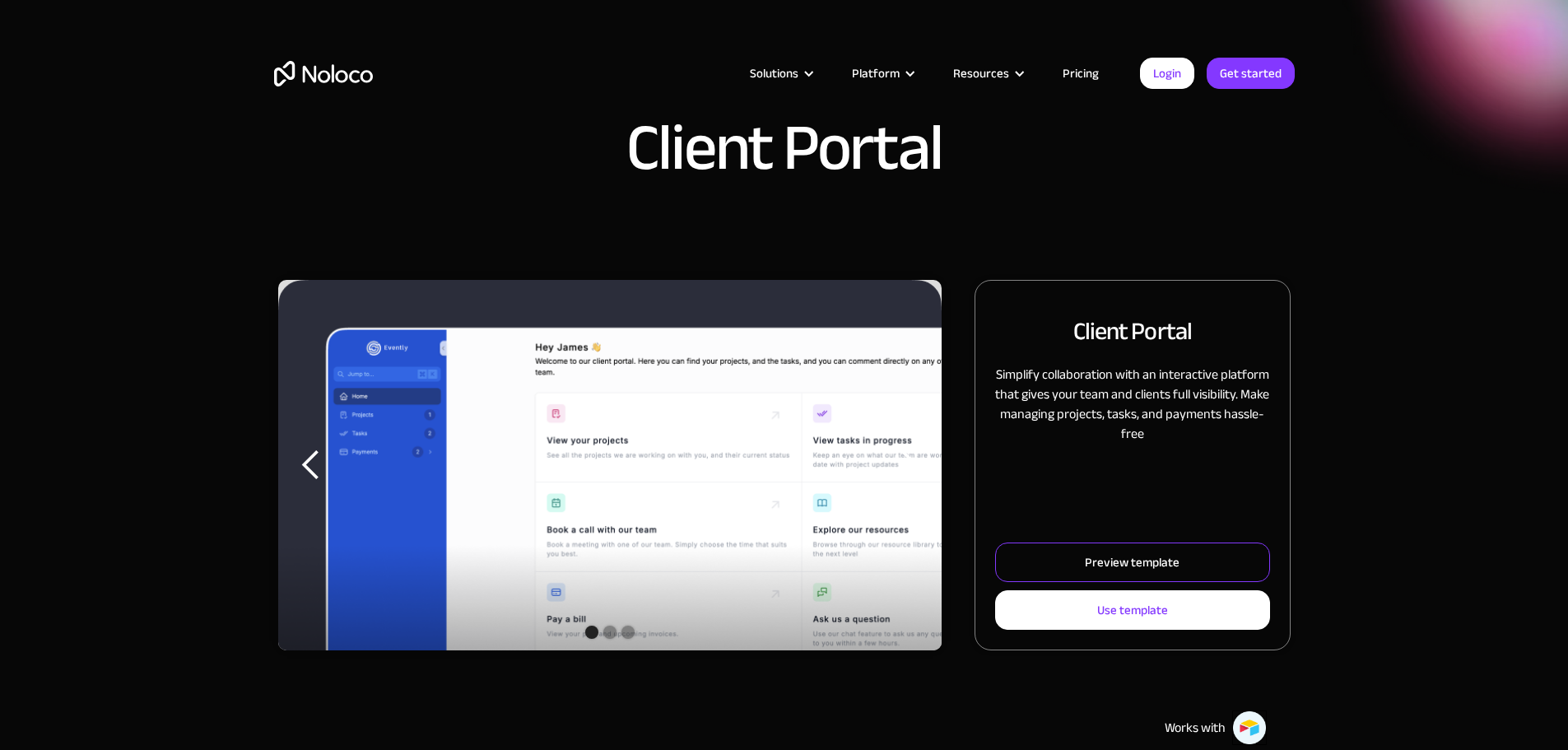
click at [1085, 573] on div "Preview template" at bounding box center [1133, 562] width 95 height 22
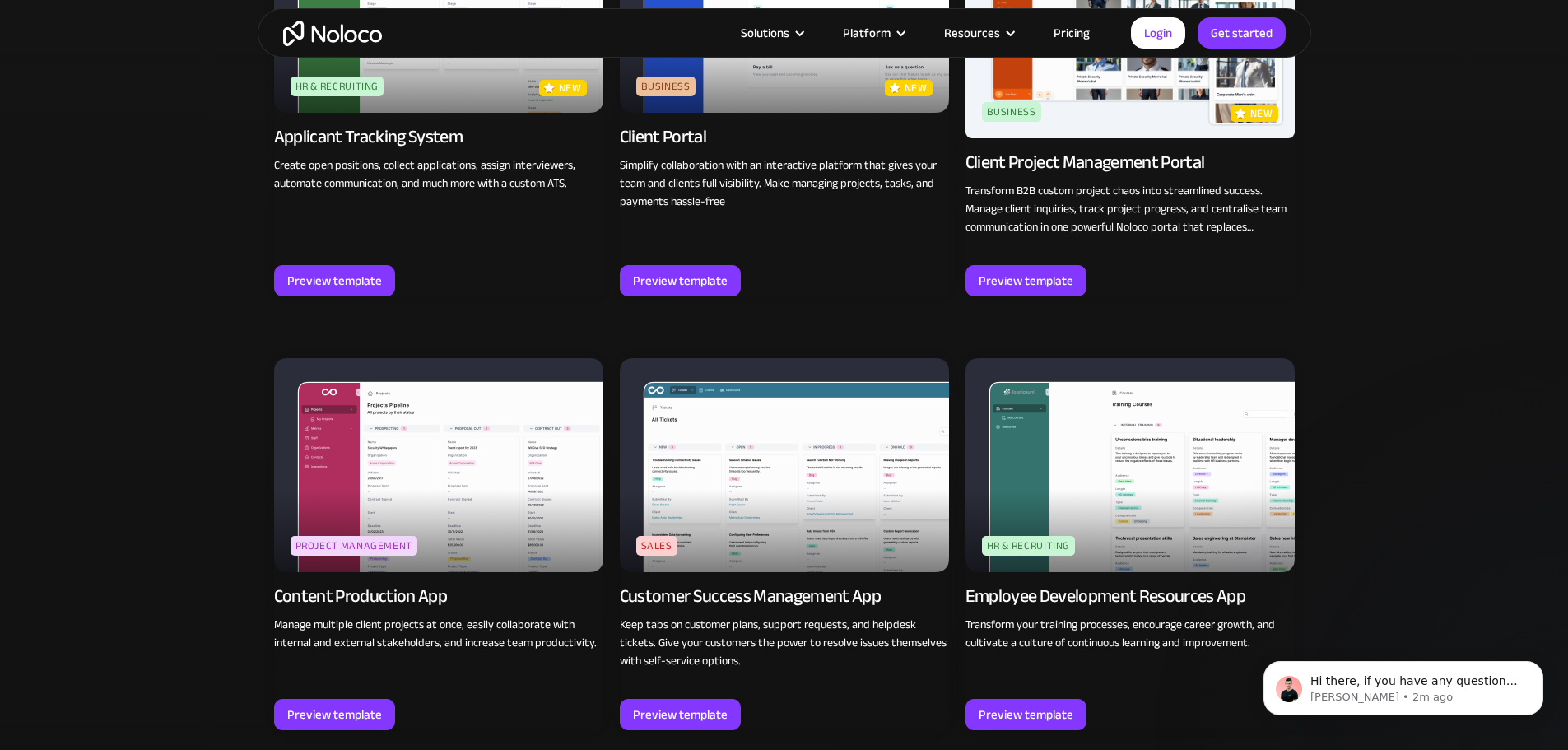
scroll to position [1399, 0]
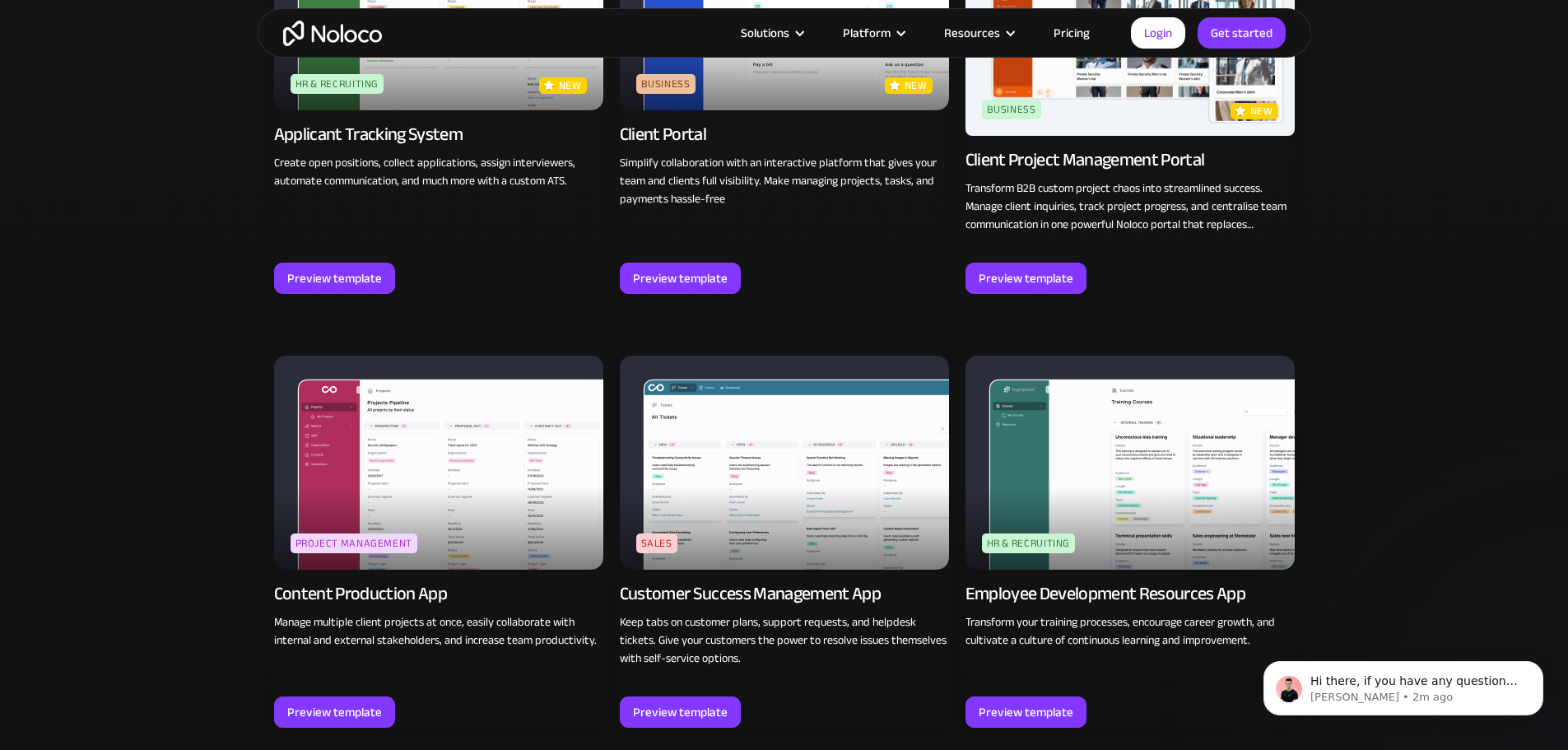
click at [542, 491] on img at bounding box center [439, 462] width 330 height 214
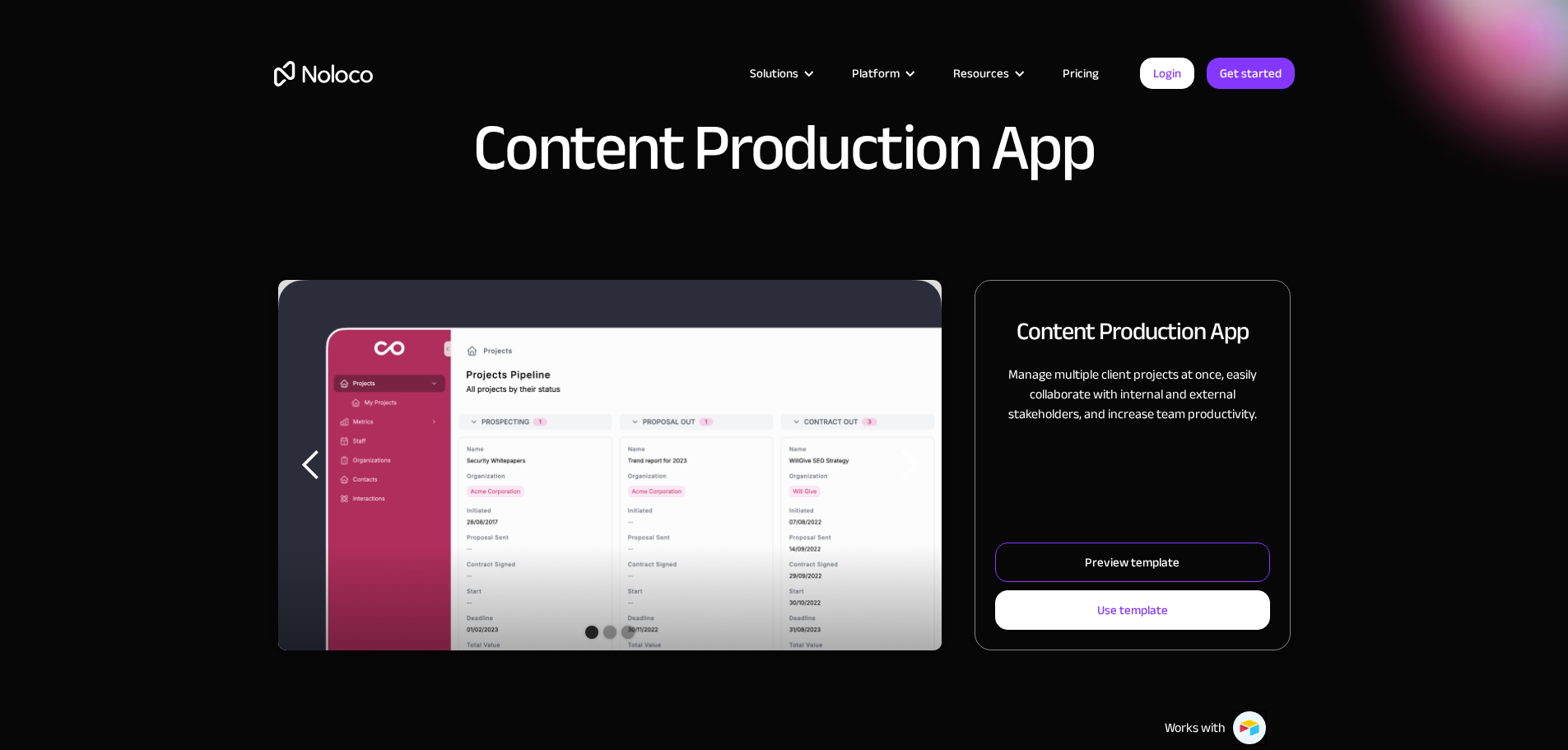
click at [1036, 574] on link "Preview template" at bounding box center [1133, 562] width 274 height 39
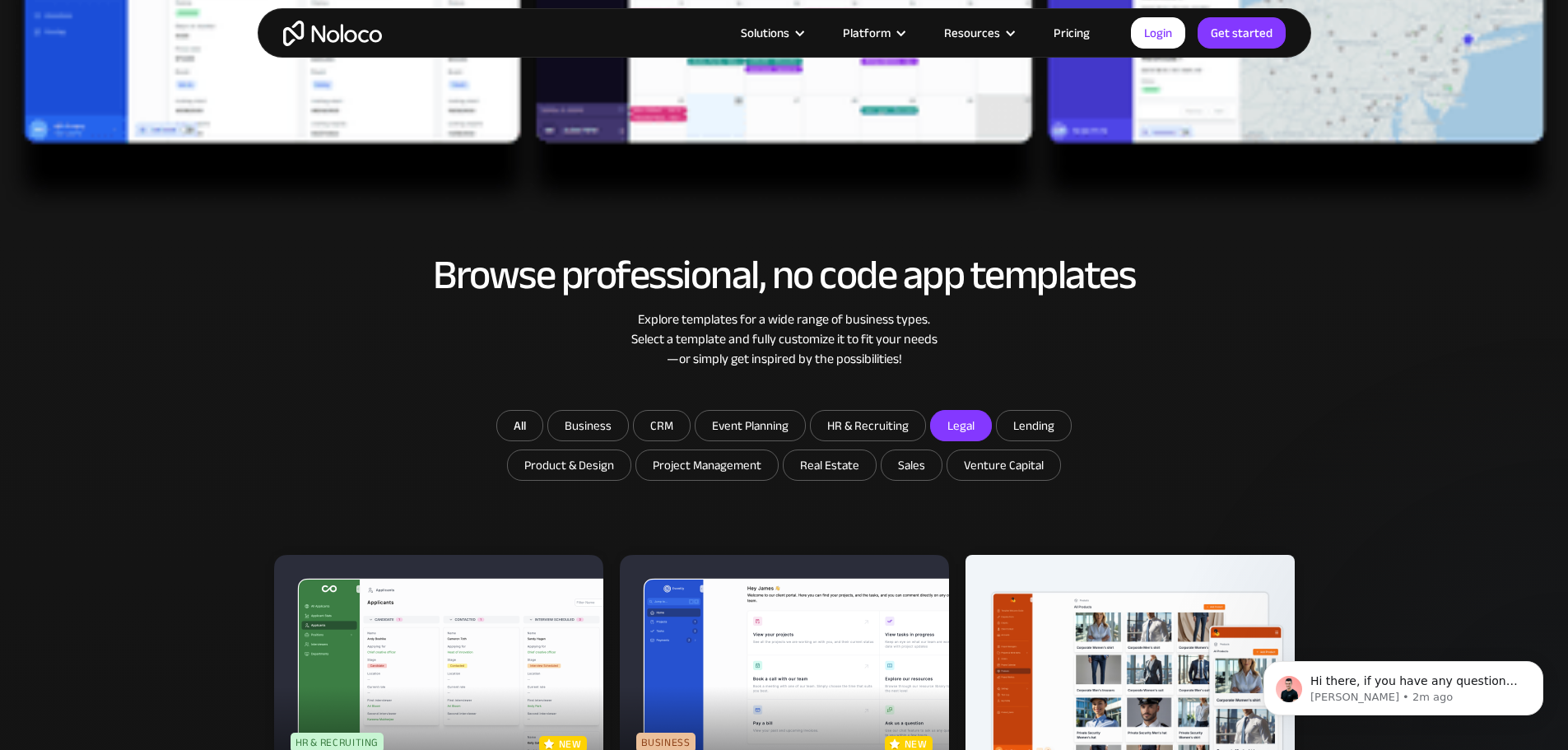
click at [937, 416] on input "Legal" at bounding box center [961, 425] width 60 height 30
checkbox input "true"
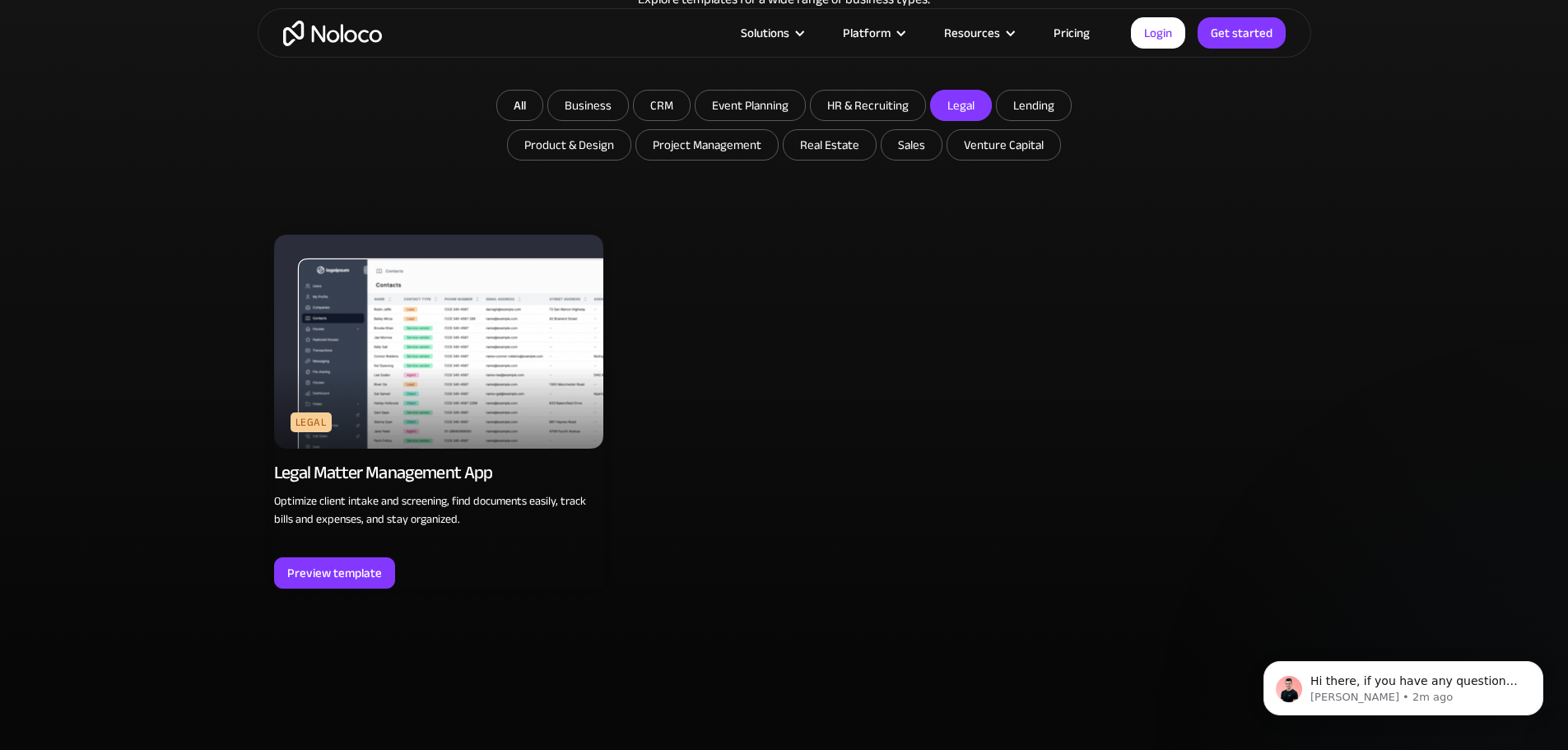
scroll to position [1071, 0]
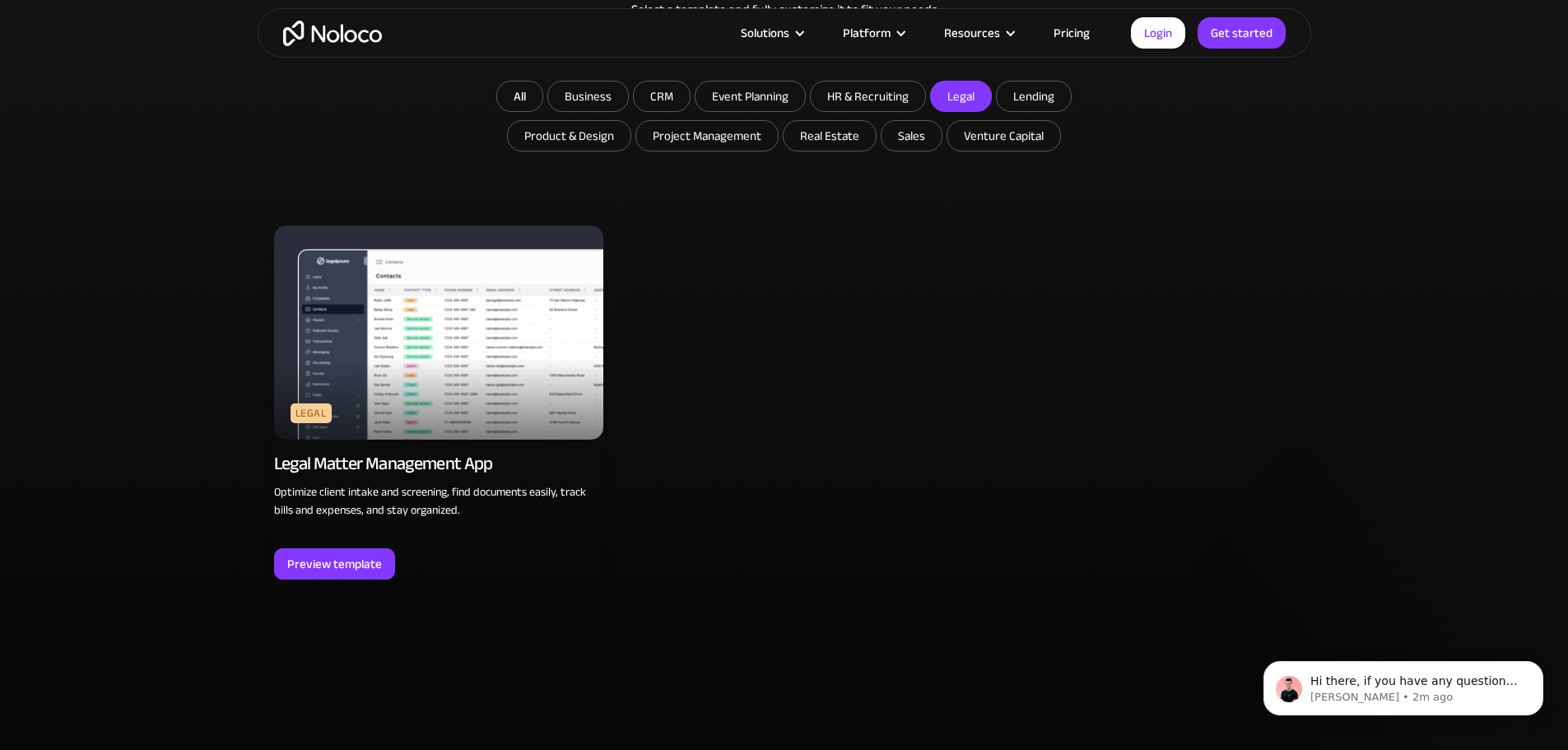
click at [544, 400] on img at bounding box center [439, 333] width 330 height 214
click at [359, 560] on div "Preview template" at bounding box center [335, 564] width 95 height 22
click at [689, 101] on input "CRM" at bounding box center [661, 97] width 56 height 30
checkbox input "true"
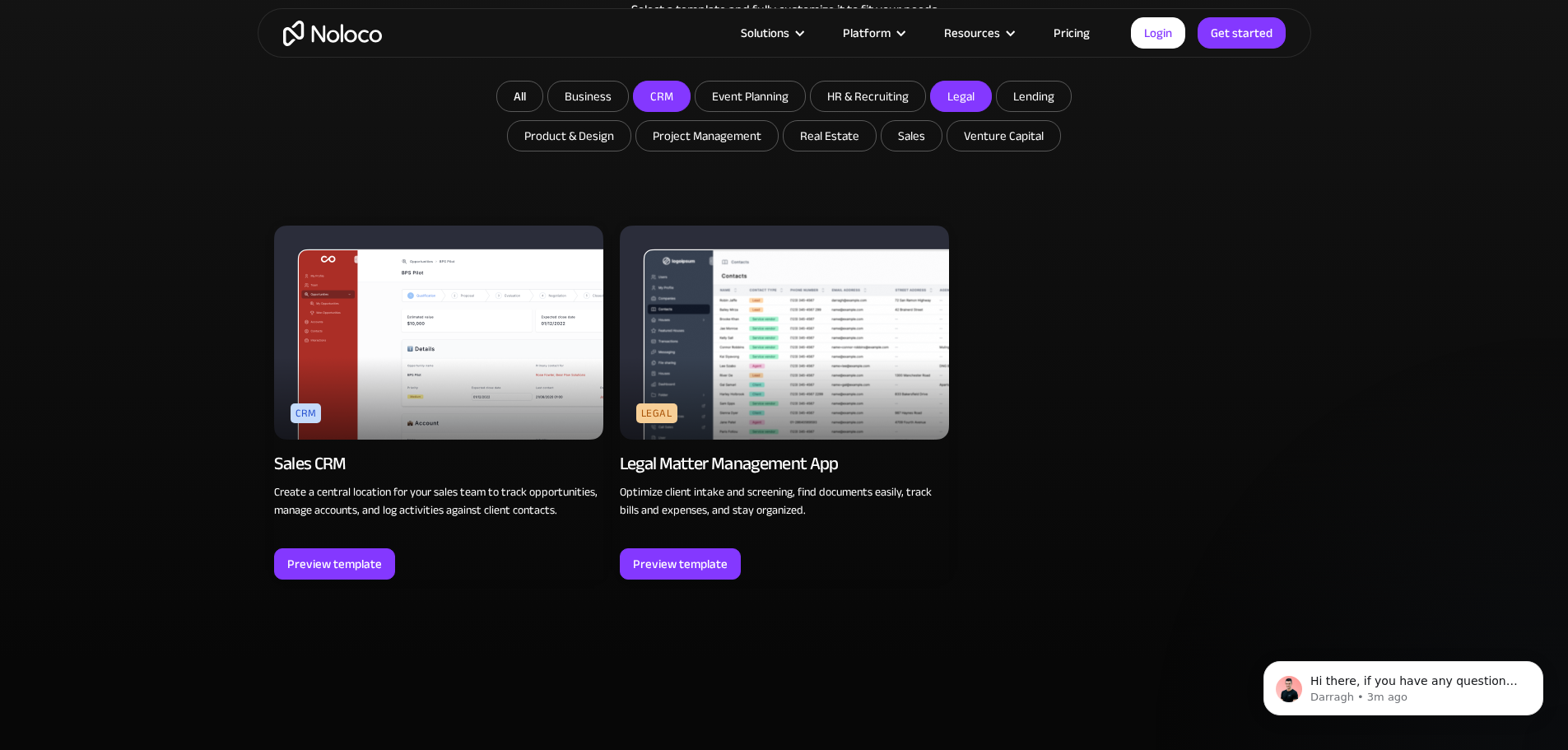
click at [324, 536] on link "CRM new Sales CRM Create a central location for your sales team to track opport…" at bounding box center [439, 403] width 330 height 354
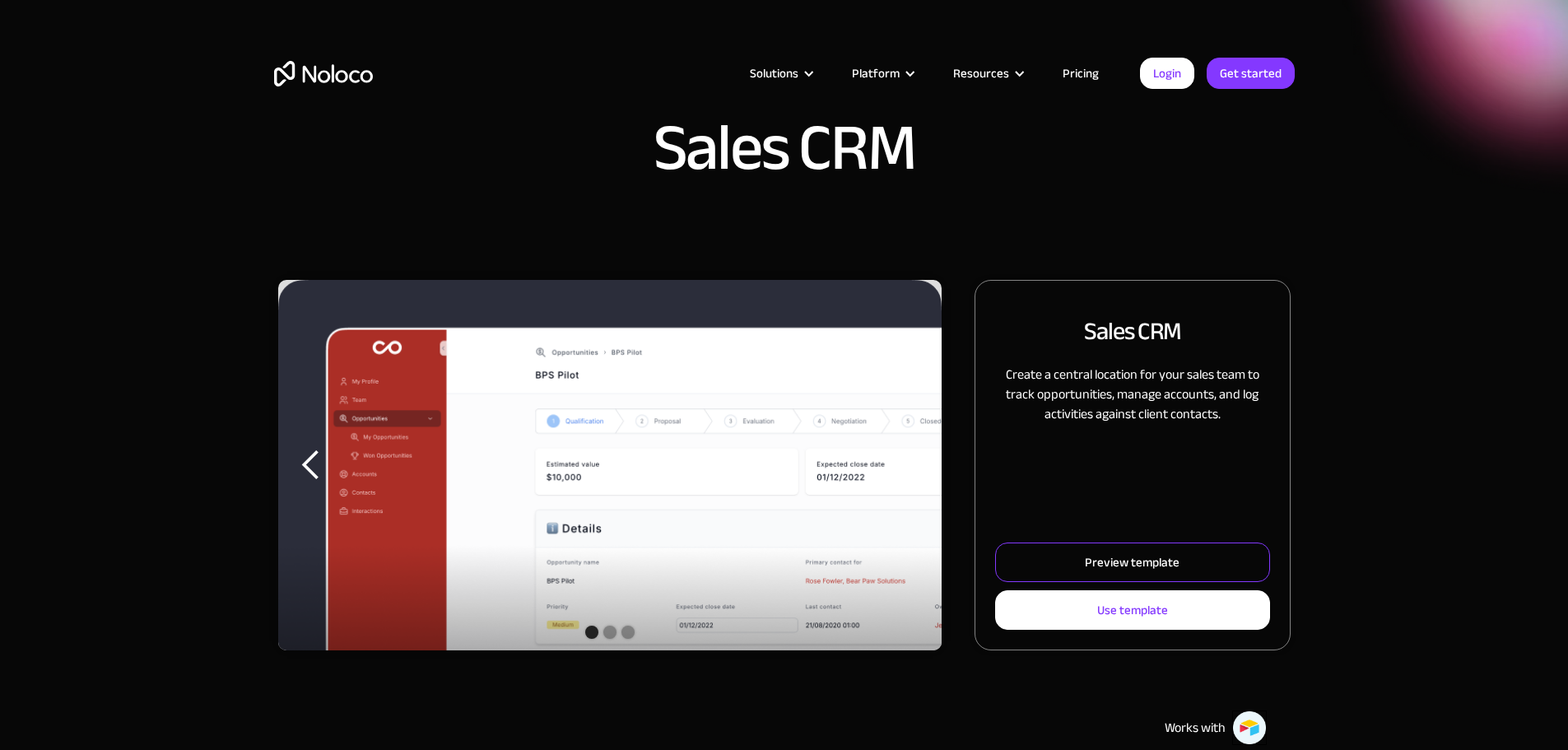
click at [1076, 573] on link "Preview template" at bounding box center [1133, 562] width 274 height 39
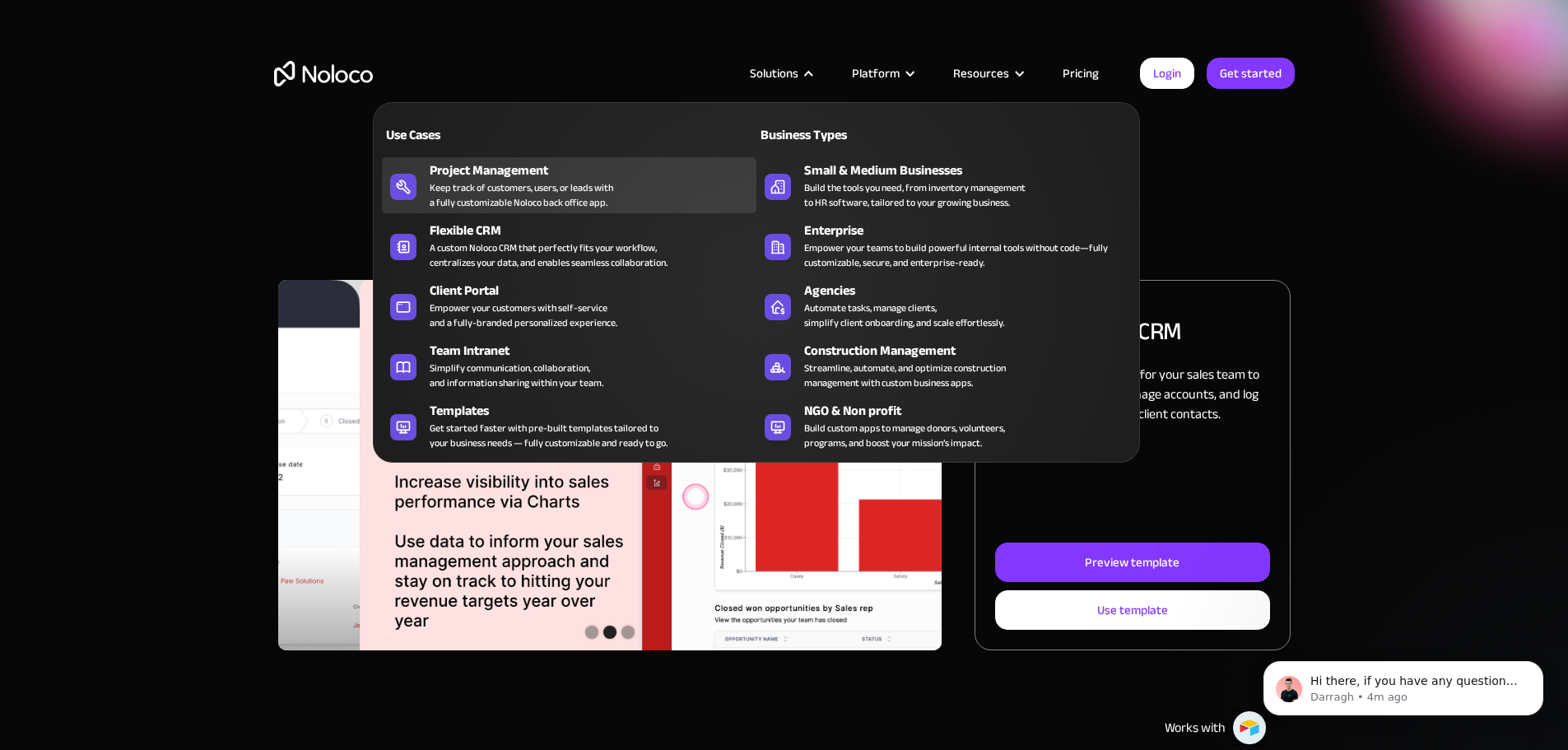
click at [540, 180] on div "Project Management" at bounding box center [597, 171] width 335 height 20
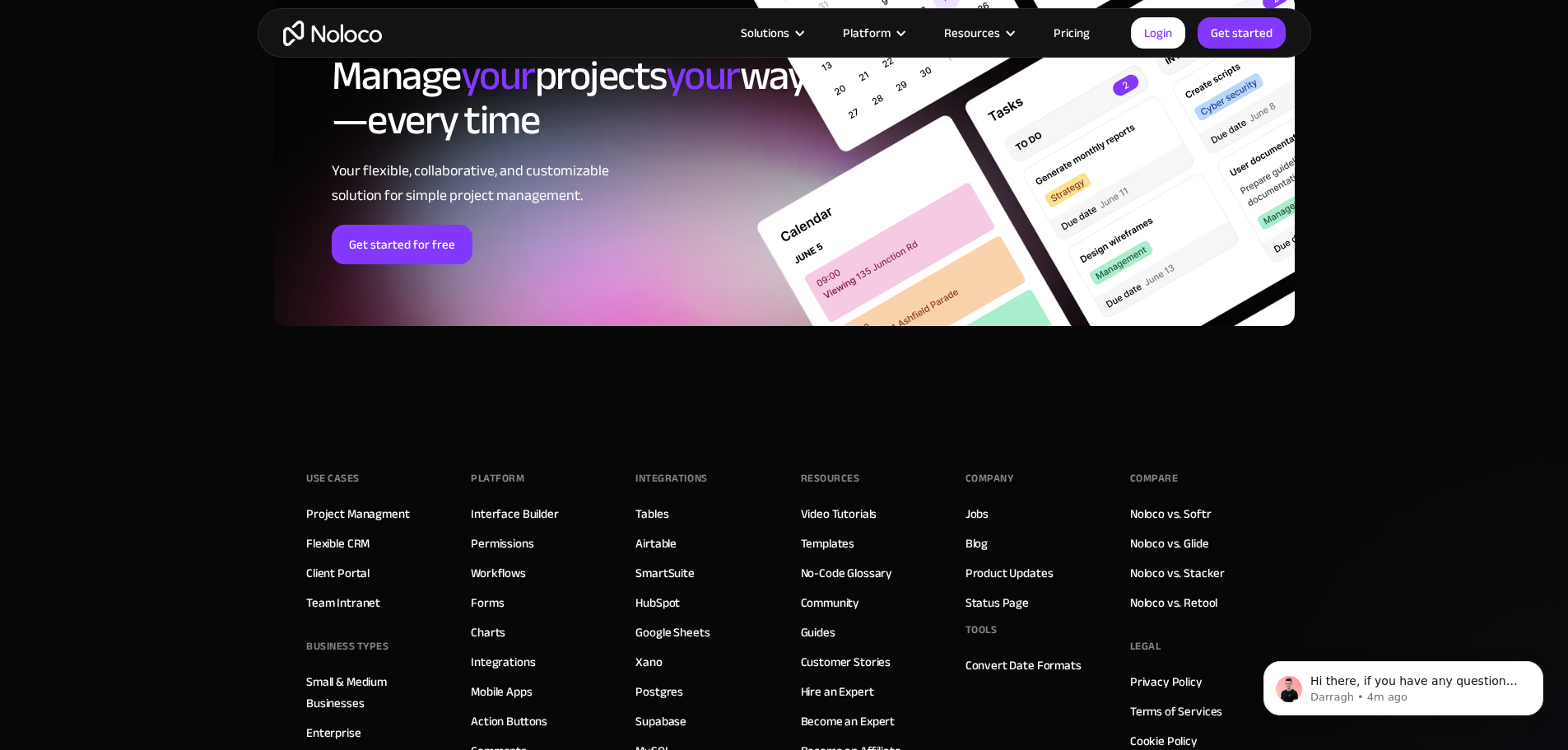
scroll to position [7162, 0]
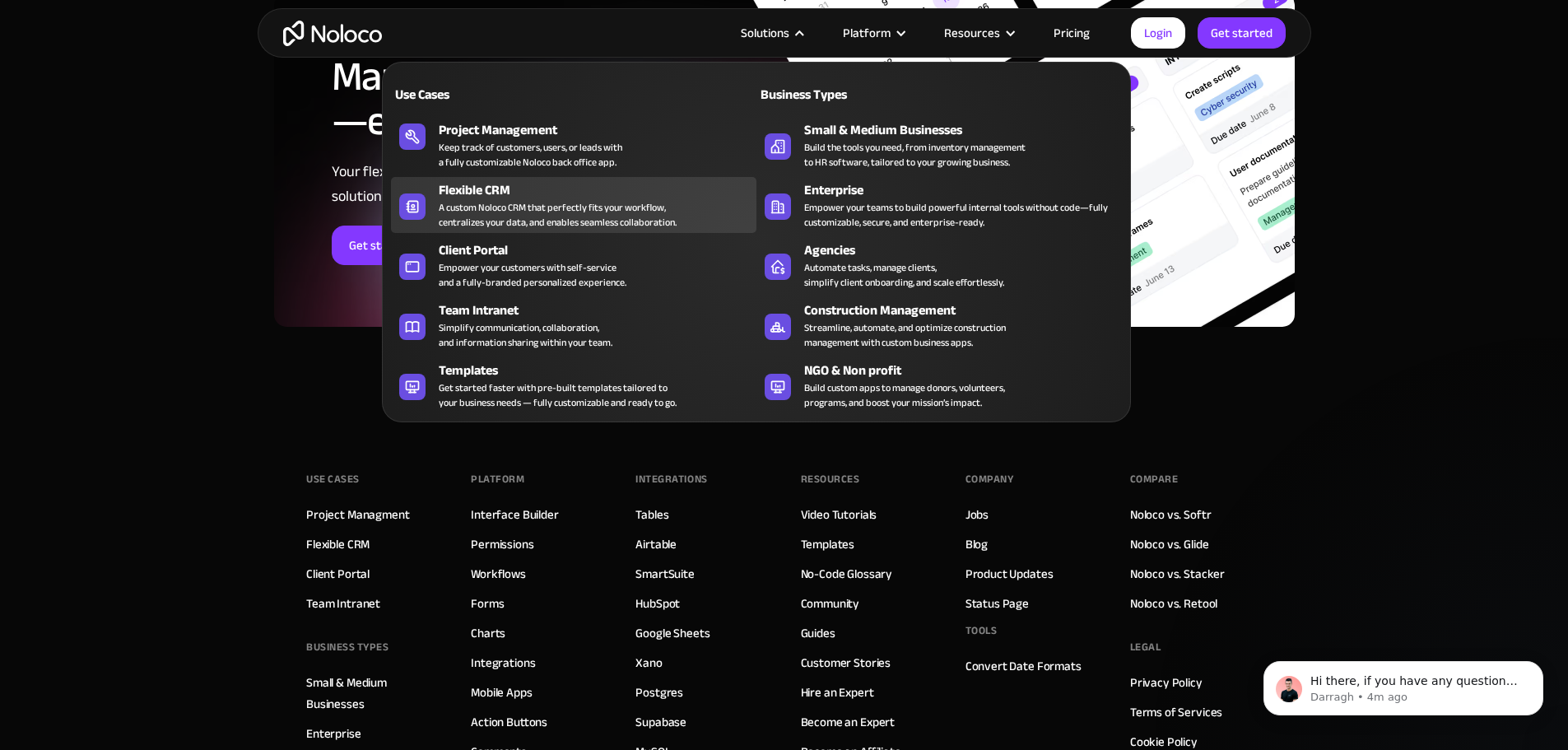
click at [445, 222] on div "A custom Noloco CRM that perfectly fits your workflow, centralizes your data, a…" at bounding box center [558, 215] width 238 height 30
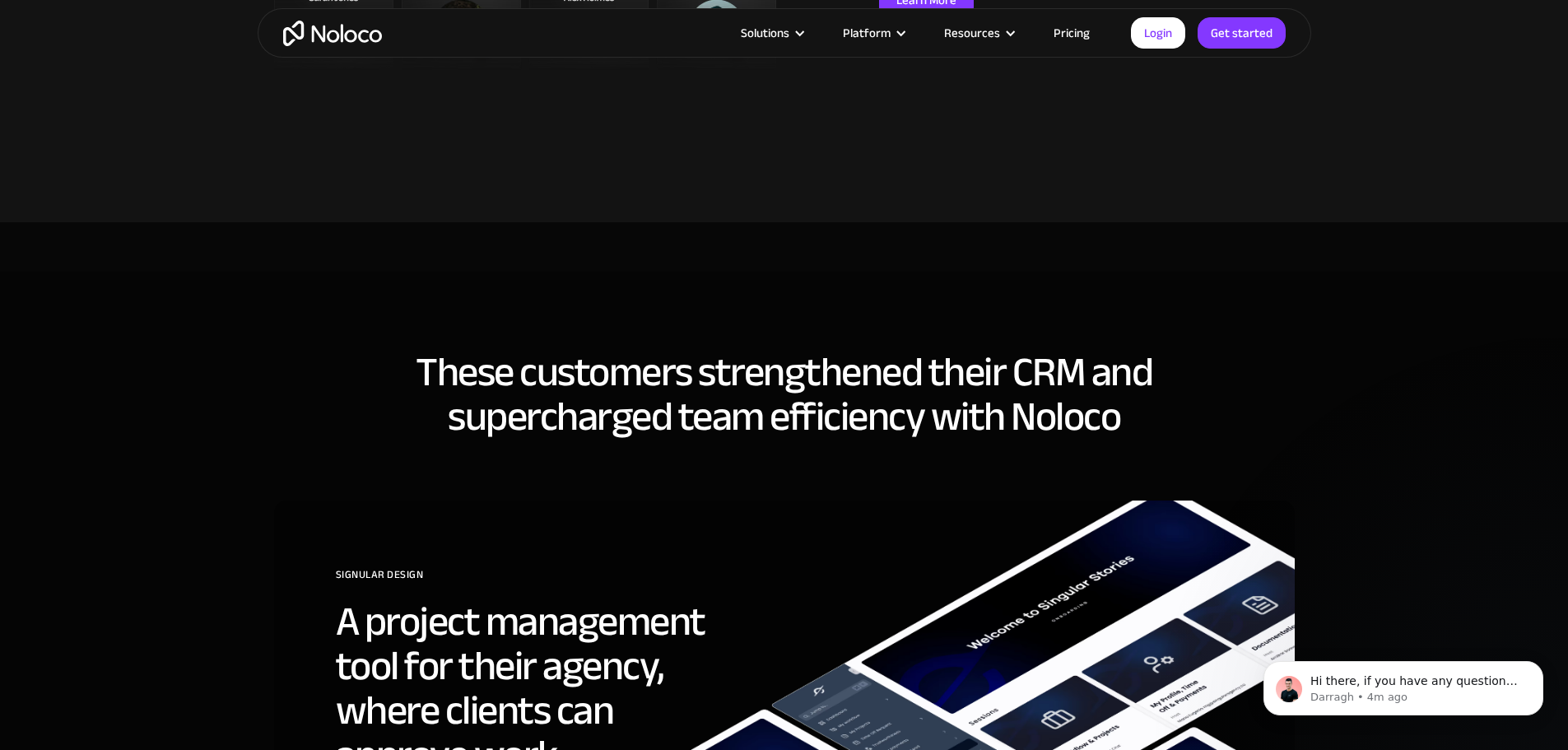
scroll to position [3869, 0]
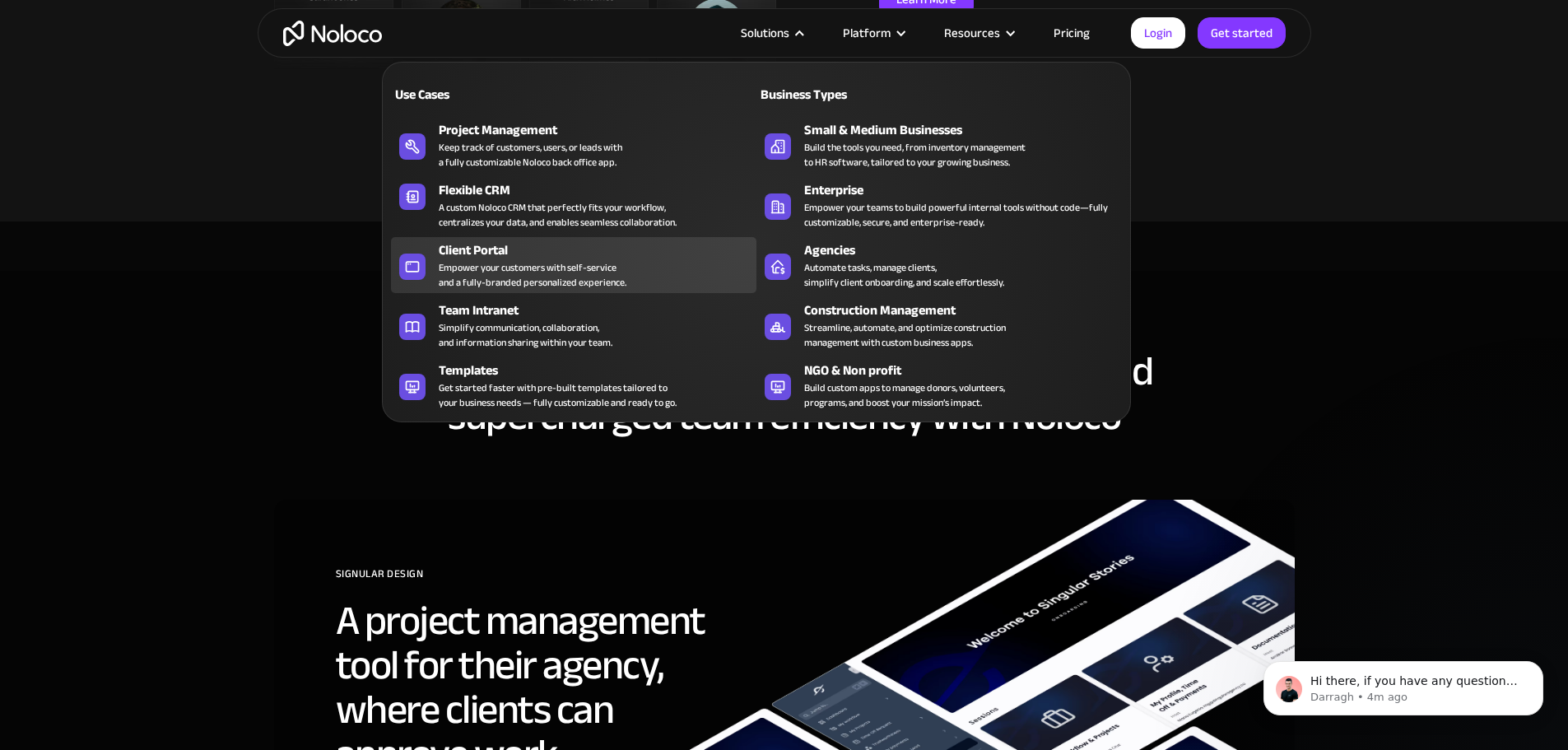
click at [520, 280] on div "Empower your customers with self-service and a fully-branded personalized exper…" at bounding box center [533, 275] width 187 height 30
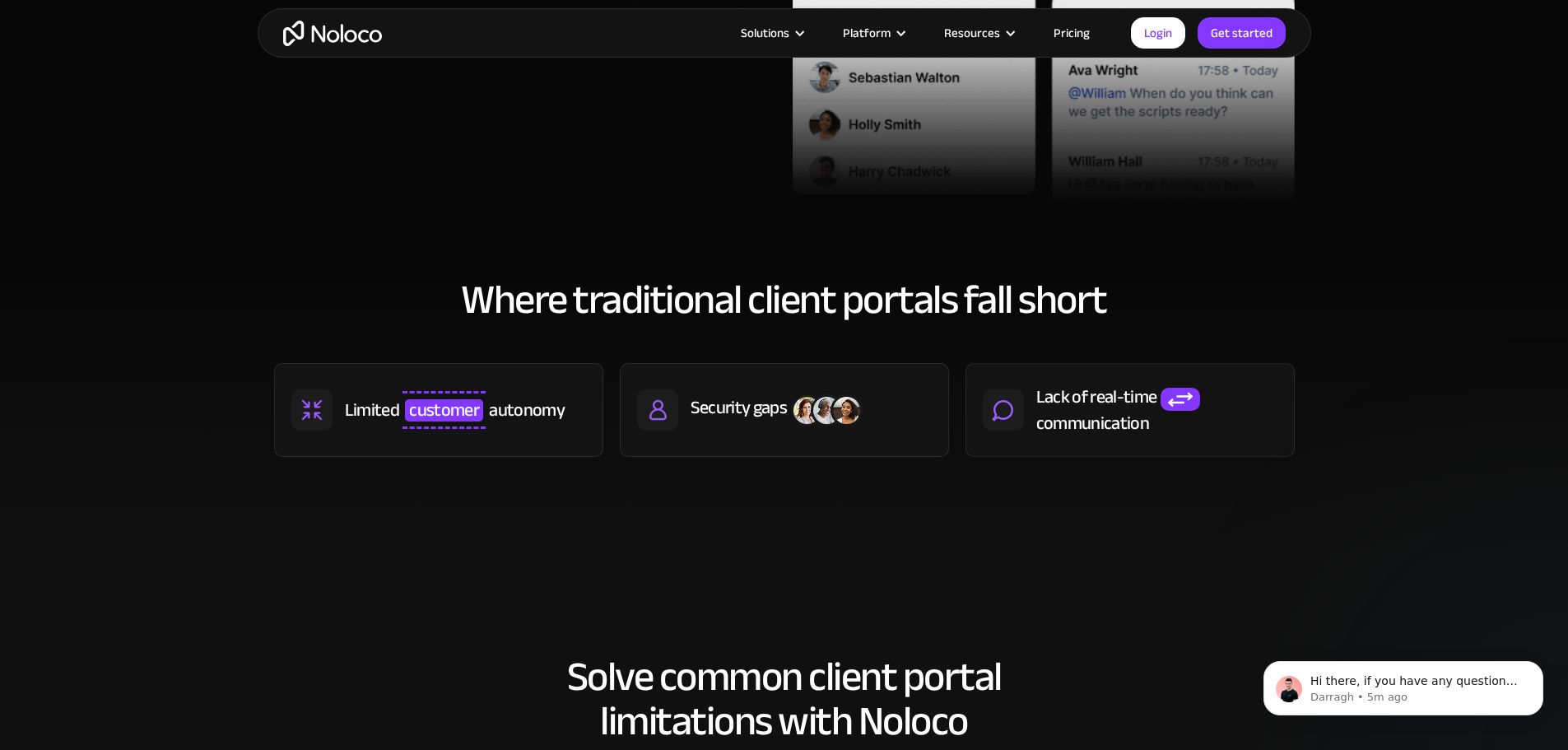
click at [718, 413] on div "Security gaps" at bounding box center [739, 407] width 97 height 25
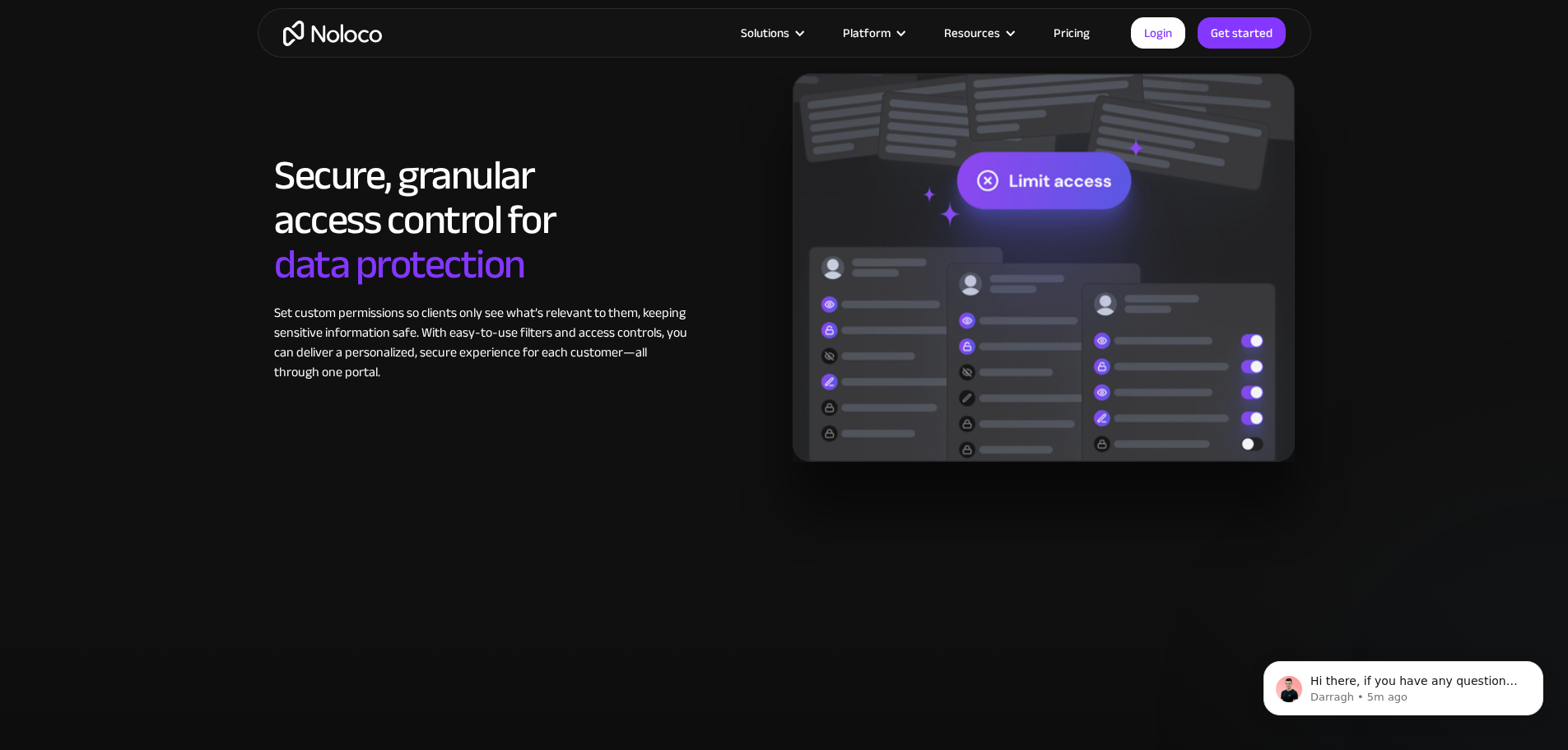
scroll to position [2963, 0]
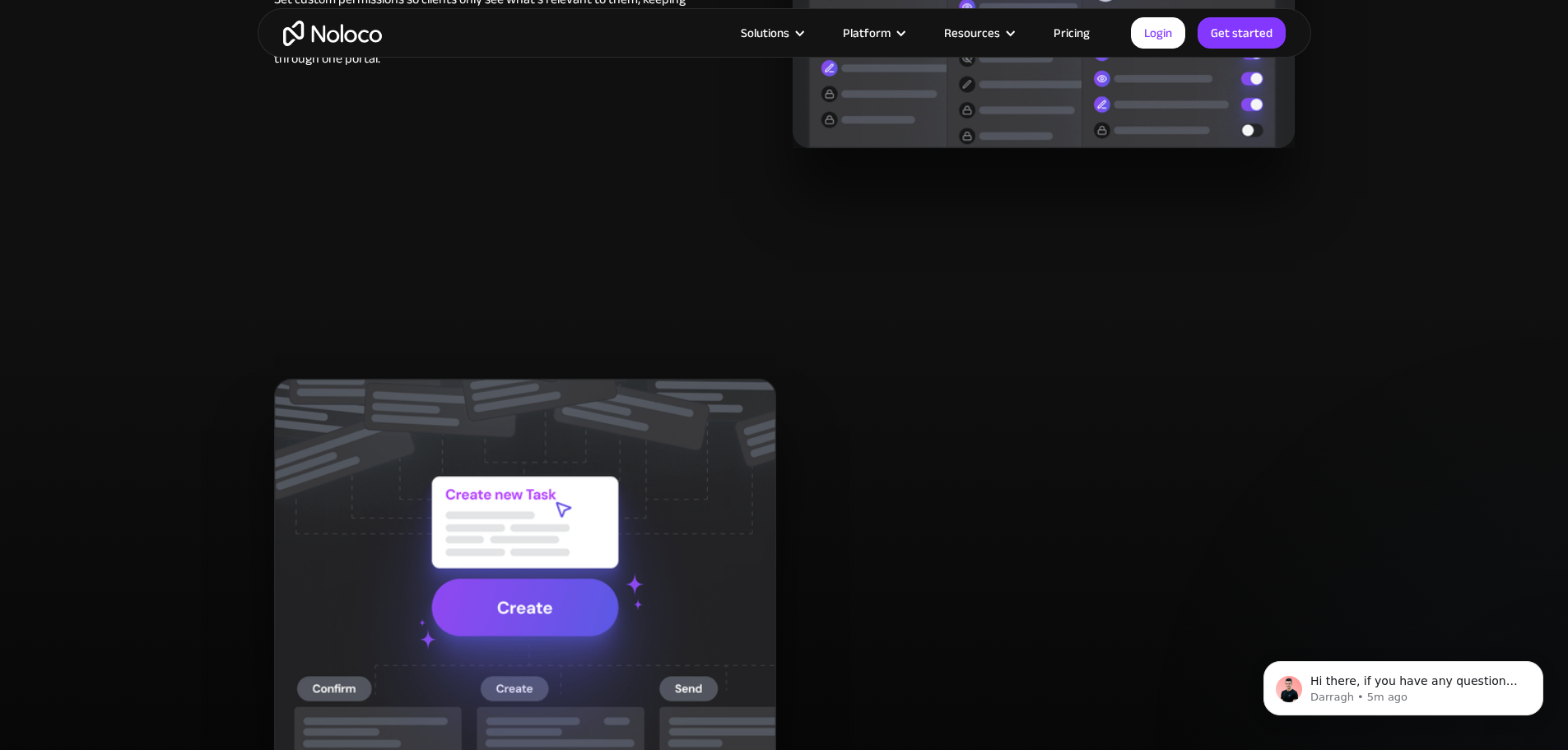
click at [1056, 35] on link "Pricing" at bounding box center [1072, 34] width 77 height 22
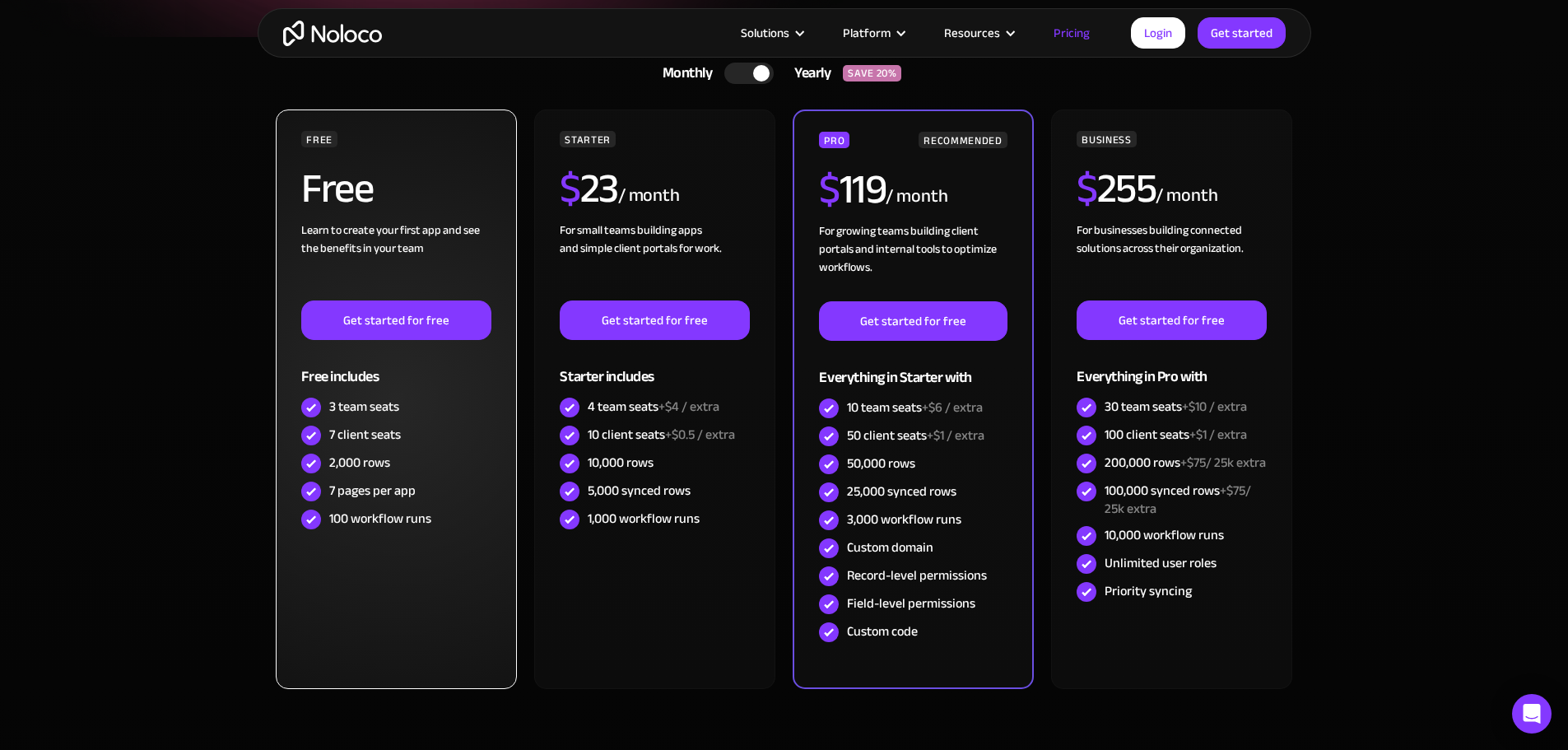
scroll to position [330, 0]
